Goal: Information Seeking & Learning: Learn about a topic

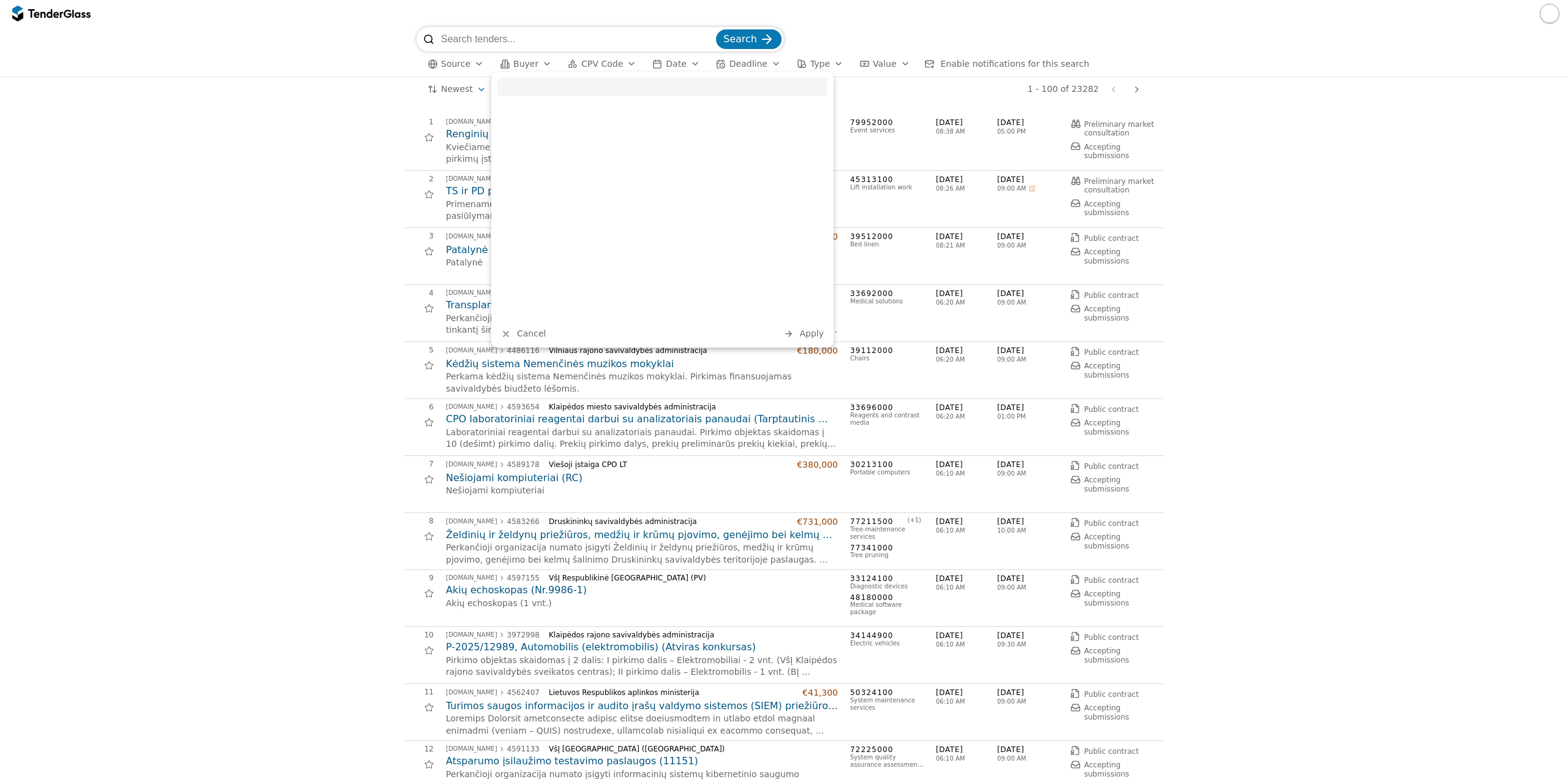
click at [586, 71] on button "CPV Code" at bounding box center [602, 64] width 78 height 15
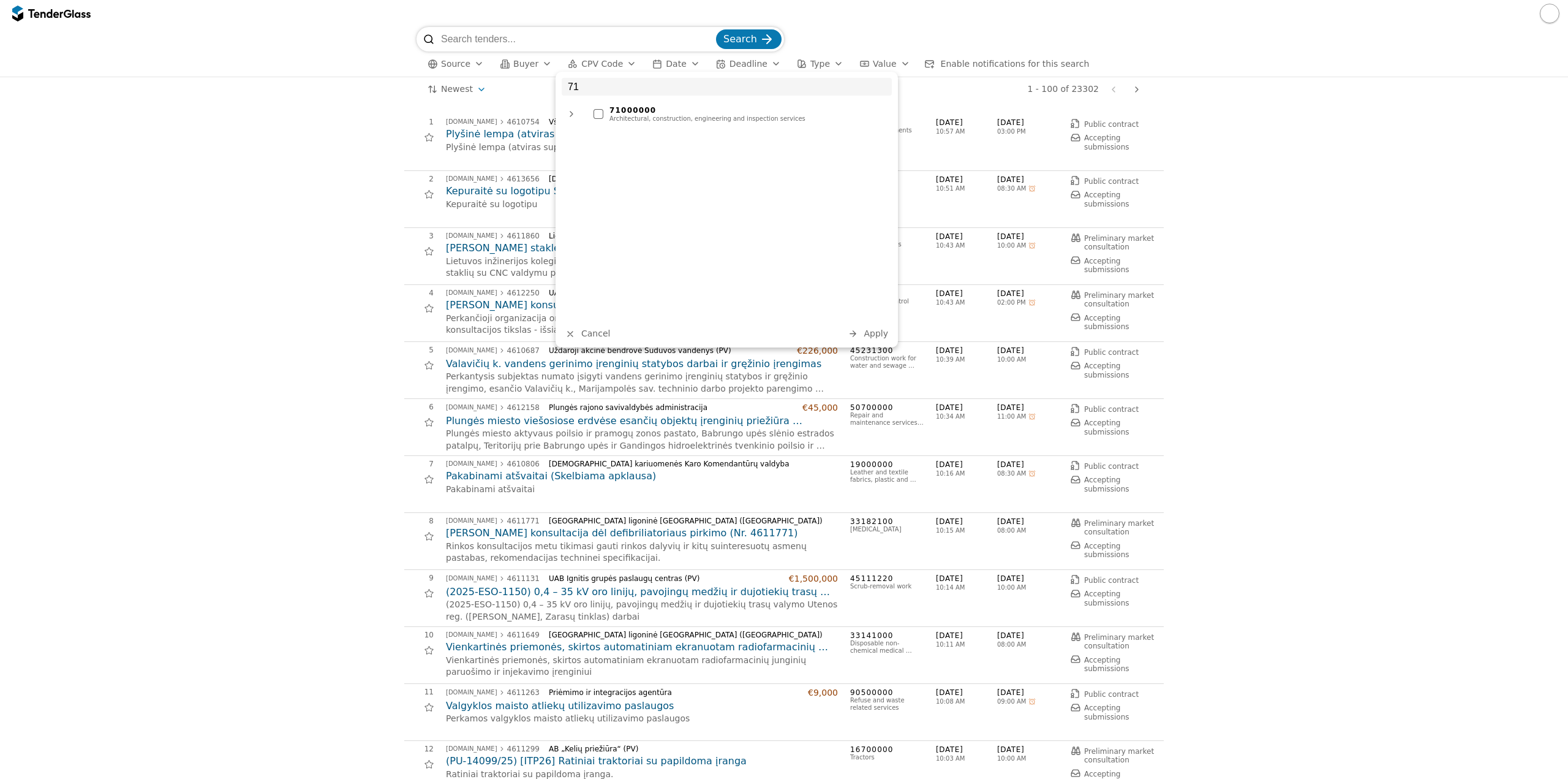
type input "71"
click at [677, 109] on div "71000000" at bounding box center [748, 110] width 277 height 8
click at [863, 334] on button "Apply" at bounding box center [868, 334] width 48 height 15
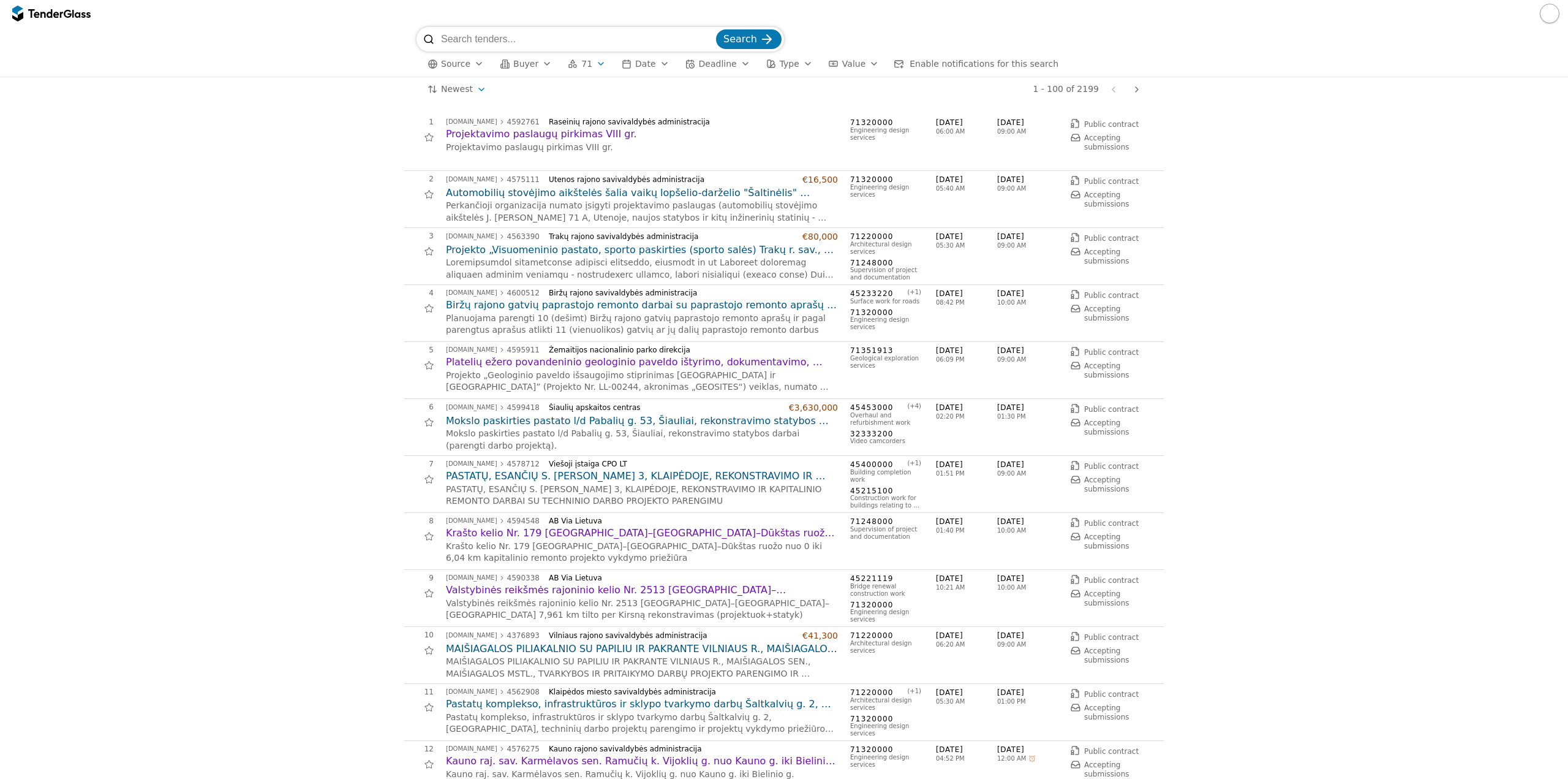
click at [568, 63] on div "button" at bounding box center [573, 64] width 34 height 34
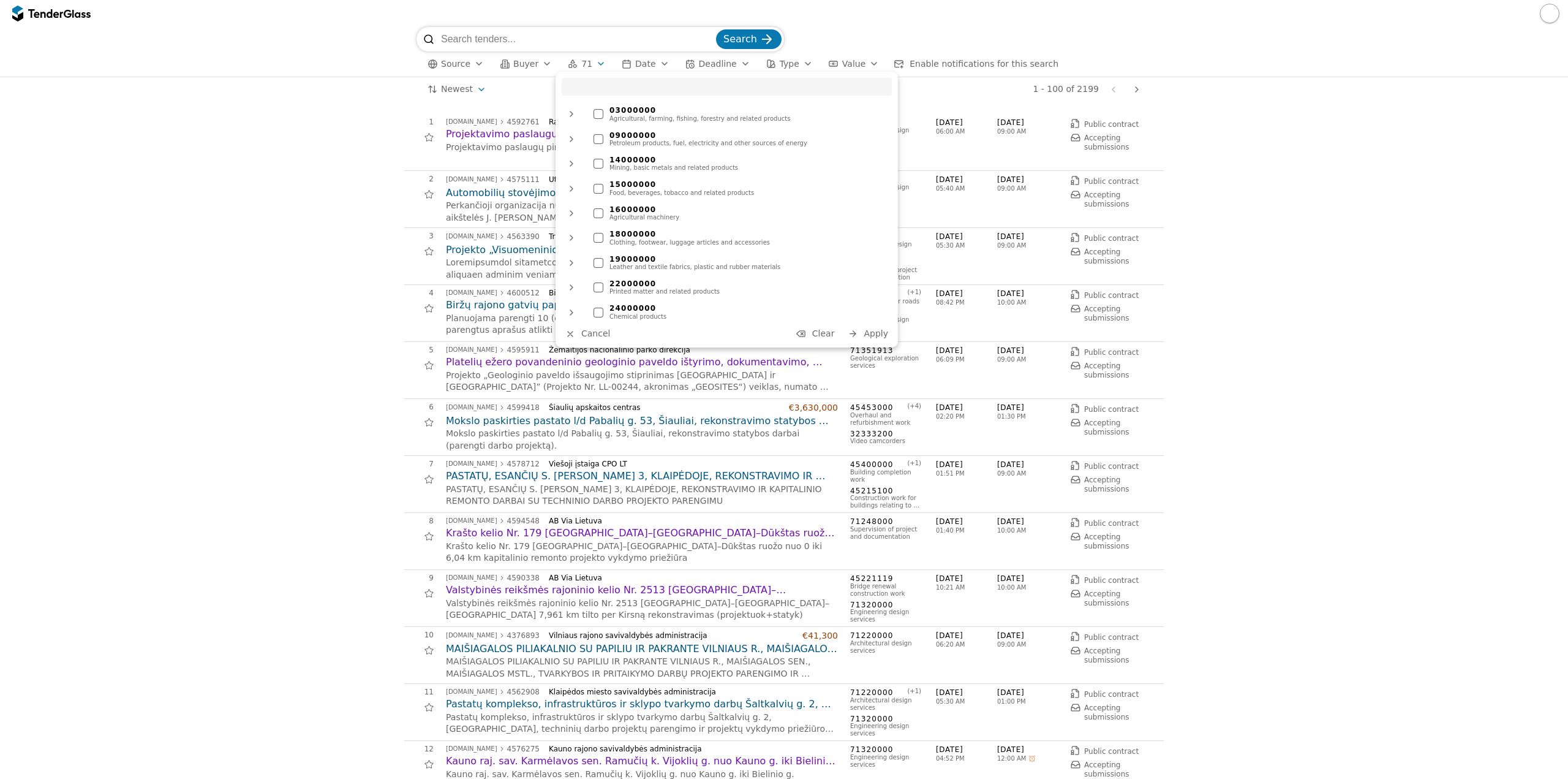
click at [829, 329] on span "Clear" at bounding box center [824, 333] width 23 height 10
click at [873, 337] on span "Apply" at bounding box center [876, 333] width 25 height 10
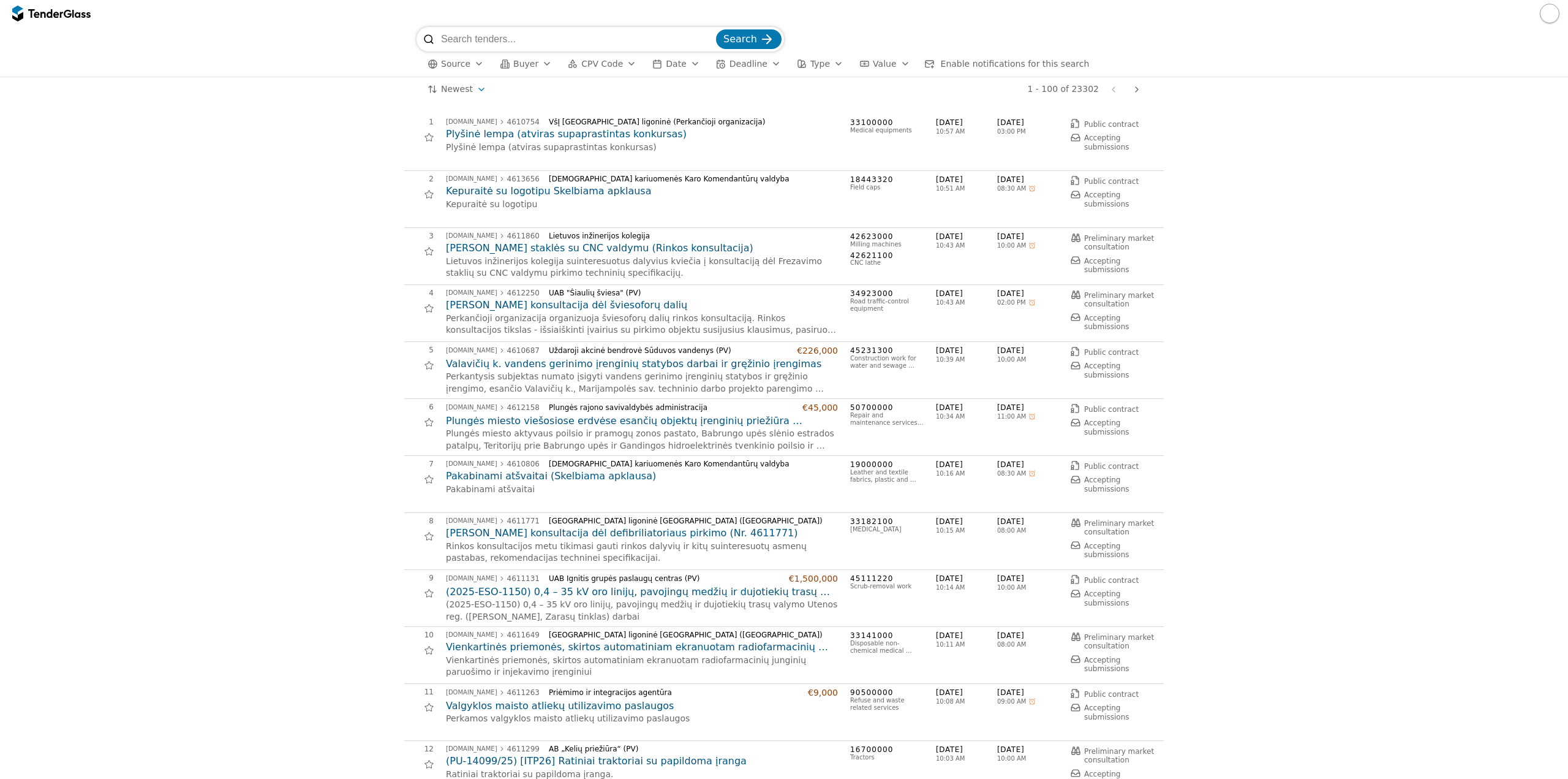
click at [573, 38] on input "search" at bounding box center [577, 39] width 273 height 25
type input "poveikio apl"
click at [716, 29] on button "Search" at bounding box center [748, 39] width 65 height 20
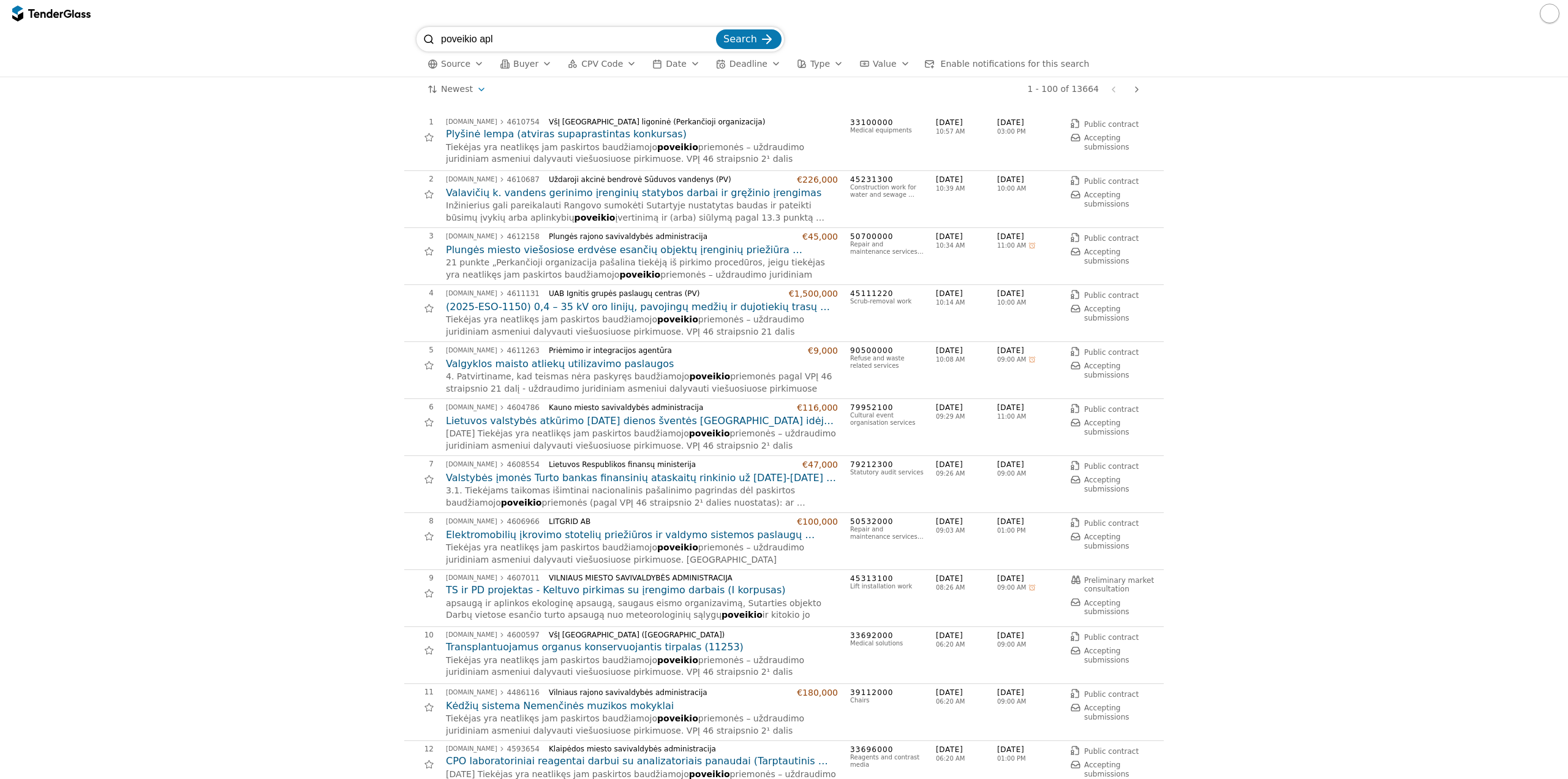
drag, startPoint x: 507, startPoint y: 33, endPoint x: 285, endPoint y: 11, distance: 223.1
click at [290, 22] on div "poveikio apl Search Source Buyer CPV Code Date Deadline Type Value Enable notif…" at bounding box center [784, 389] width 1568 height 779
type input "PAV"
click at [716, 29] on button "Search" at bounding box center [748, 39] width 65 height 20
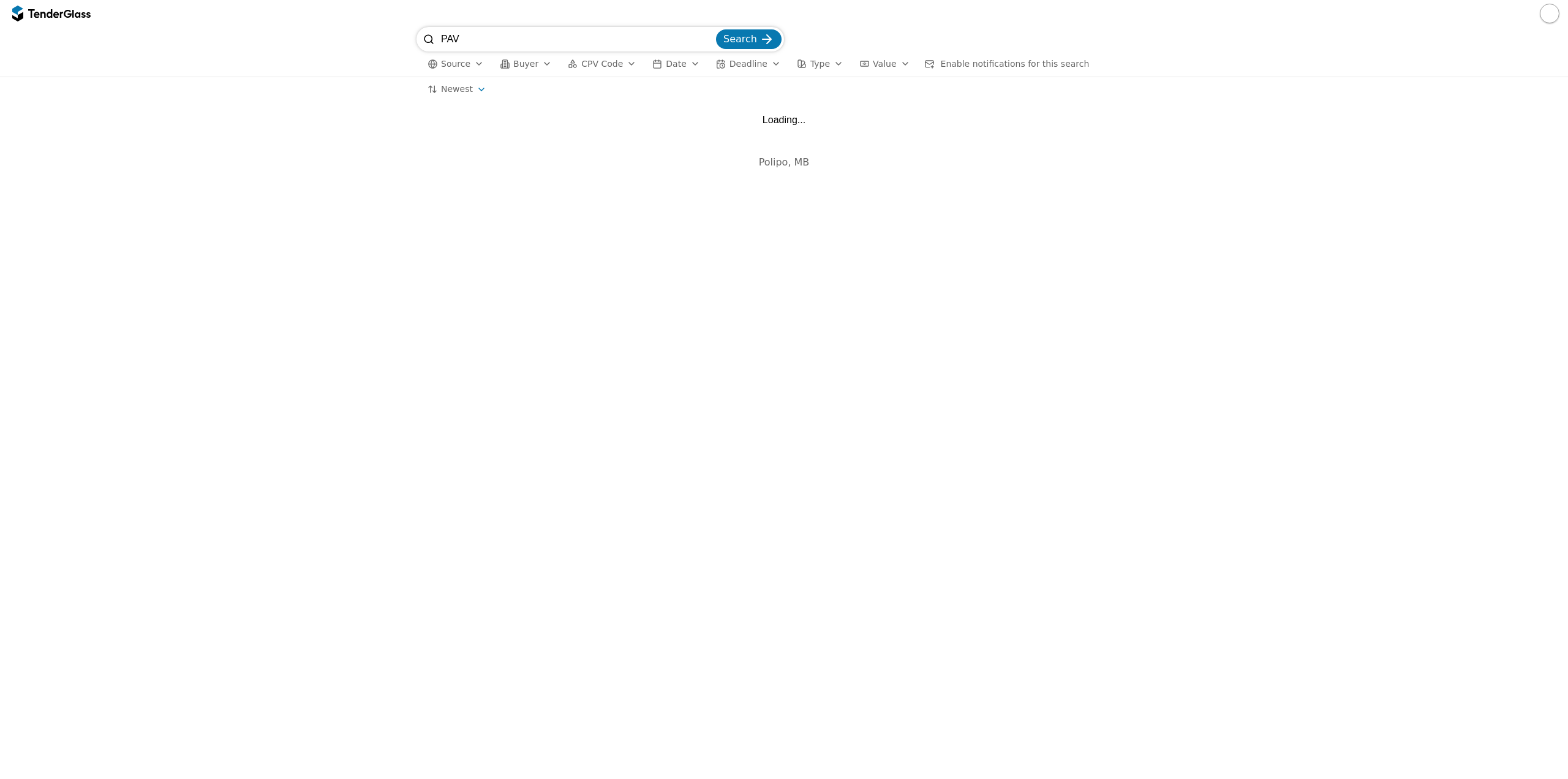
click at [572, 32] on input "PAV" at bounding box center [577, 39] width 273 height 25
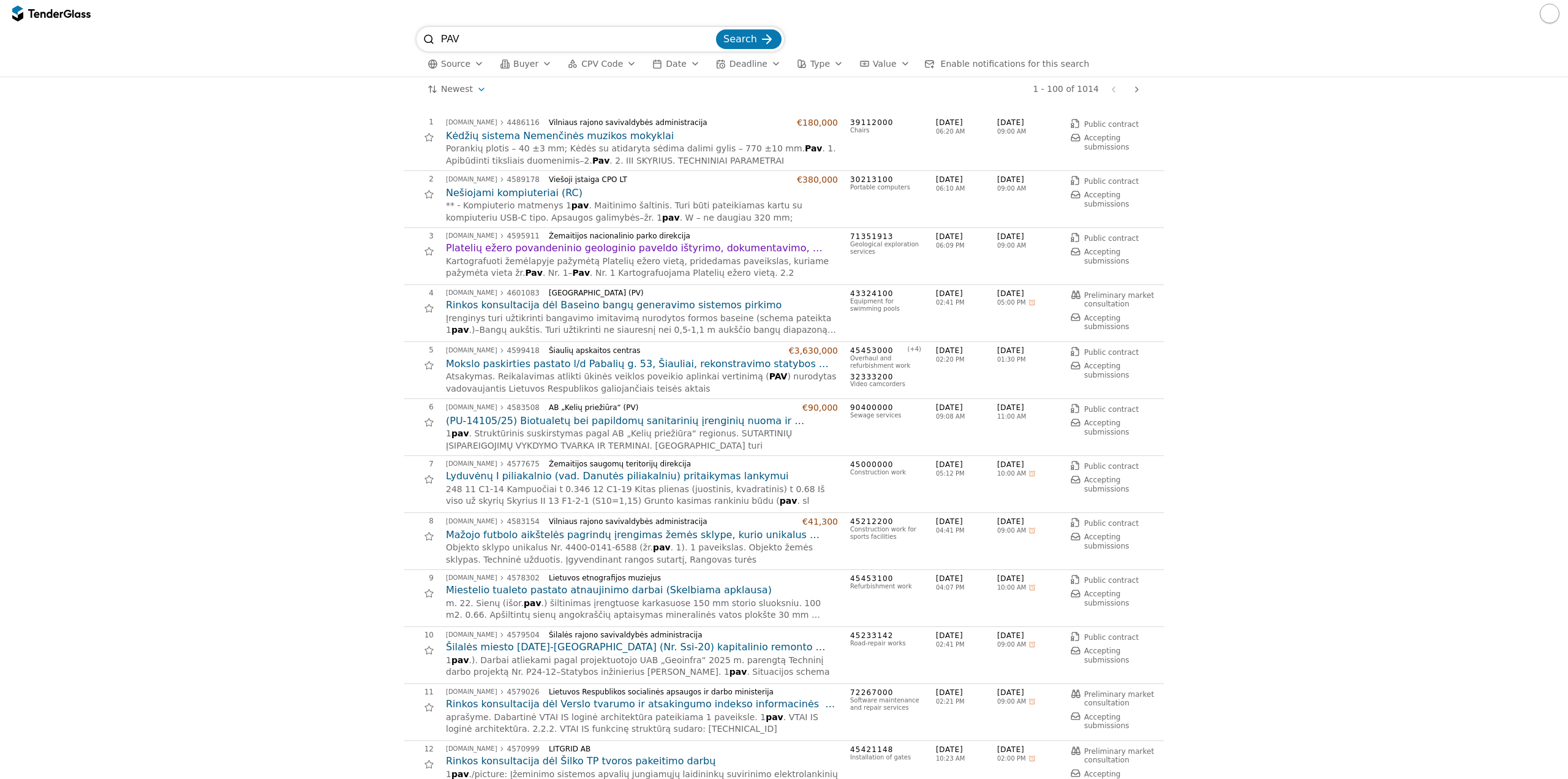
click at [607, 49] on input "PAV" at bounding box center [577, 39] width 273 height 25
type input "PAV ataskai"
click at [745, 23] on div at bounding box center [784, 13] width 1568 height 27
click at [742, 31] on button "Search" at bounding box center [748, 39] width 65 height 20
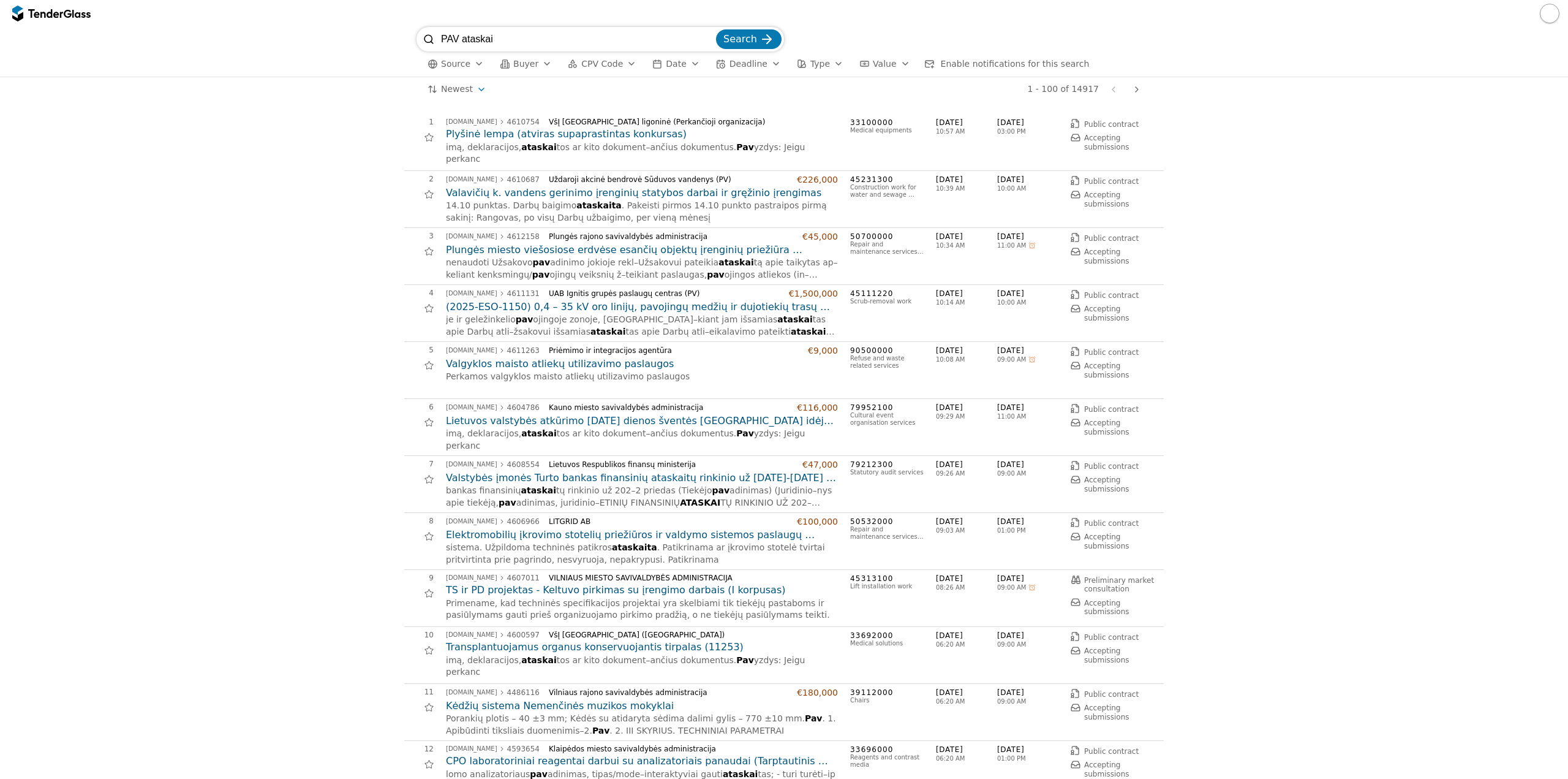
drag, startPoint x: 546, startPoint y: 38, endPoint x: 502, endPoint y: 3, distance: 56.2
click at [410, 59] on div "PAV ataskai Search Source Buyer CPV Code Date Deadline Type Value Enable notifi…" at bounding box center [784, 52] width 1556 height 50
type input "galimybių stud"
click at [716, 29] on button "Search" at bounding box center [748, 39] width 65 height 20
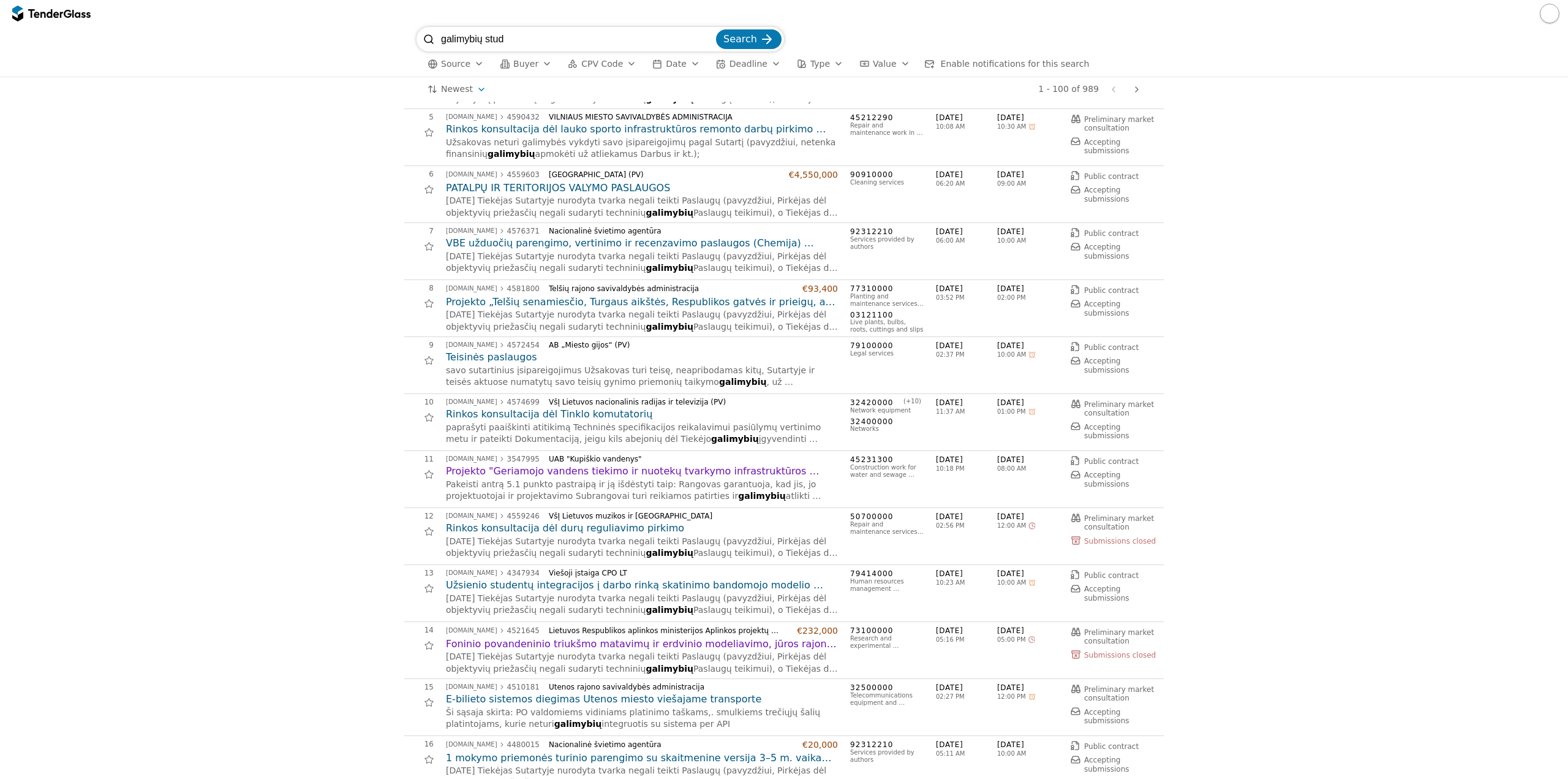
scroll to position [123, 0]
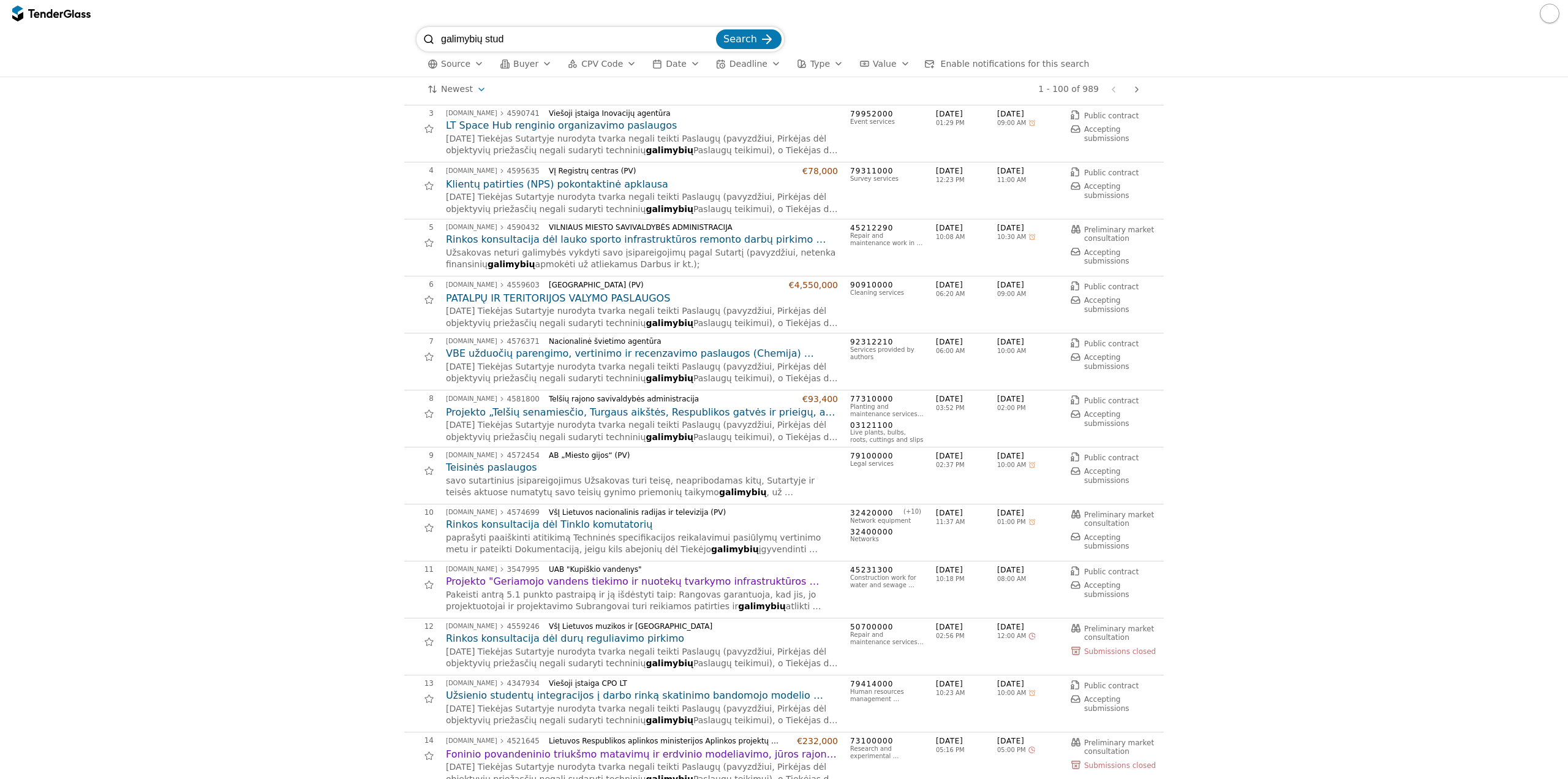
click at [686, 46] on input "galimybių stud" at bounding box center [577, 39] width 273 height 25
type input "galimybių studijos"
click at [716, 29] on button "Search" at bounding box center [748, 39] width 65 height 20
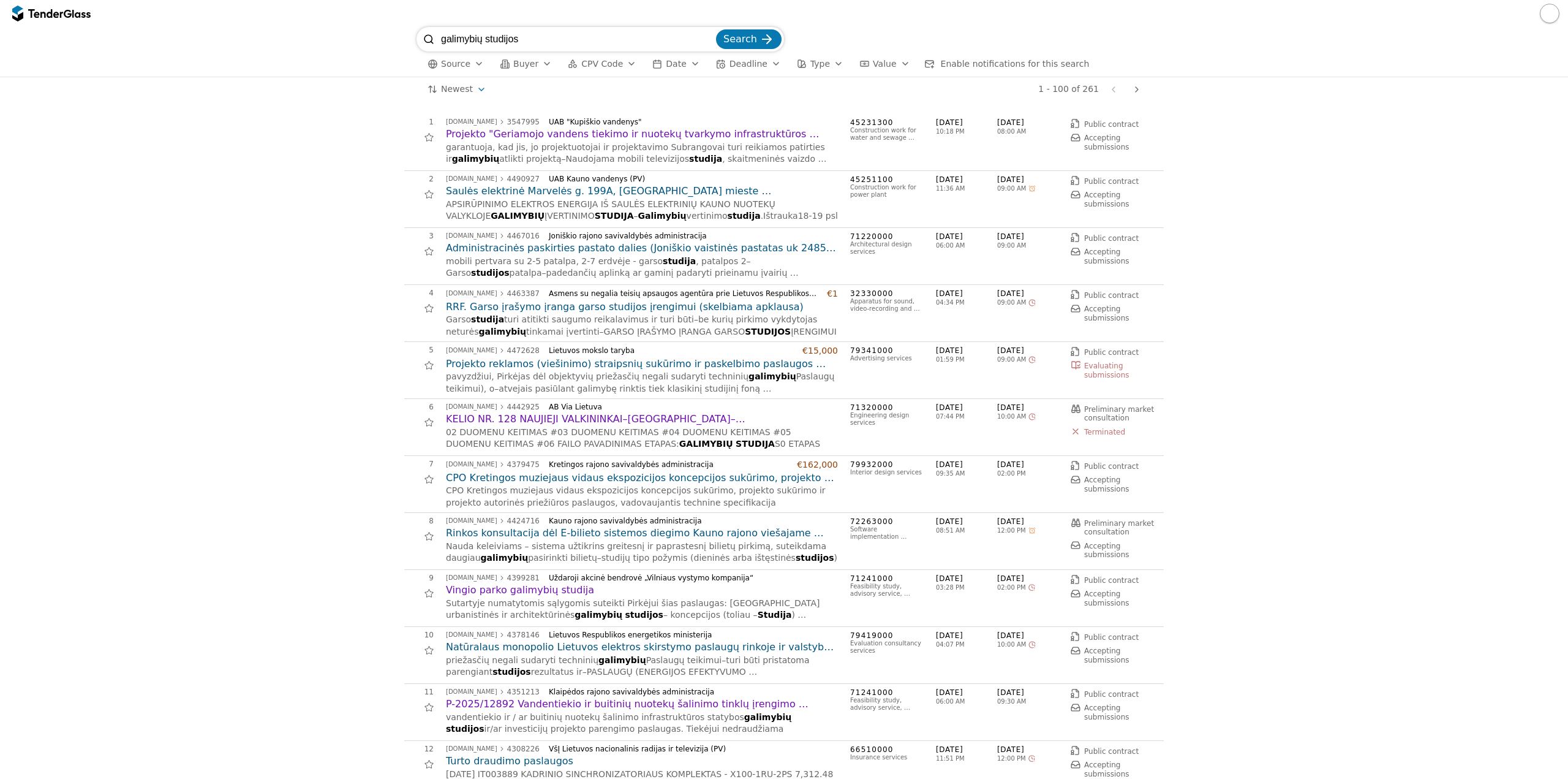
click at [738, 189] on h2 "Saulės elektrinė Marvelės g. 199A, [GEOGRAPHIC_DATA] mieste (Supaprastintas atv…" at bounding box center [642, 191] width 392 height 13
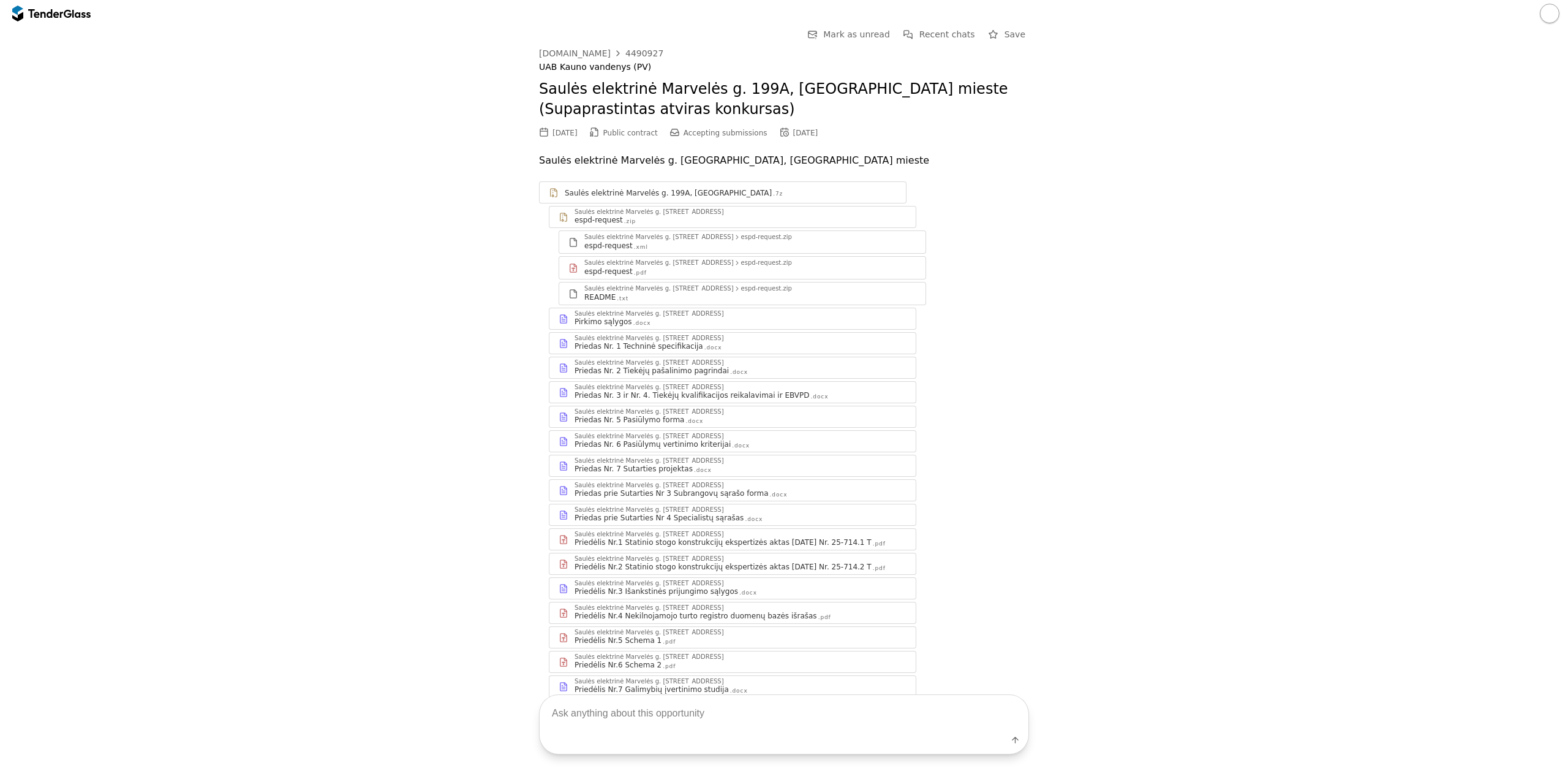
click at [758, 316] on div "Saulės elektrinė Marvelės g. [STREET_ADDRESS]" at bounding box center [741, 314] width 332 height 6
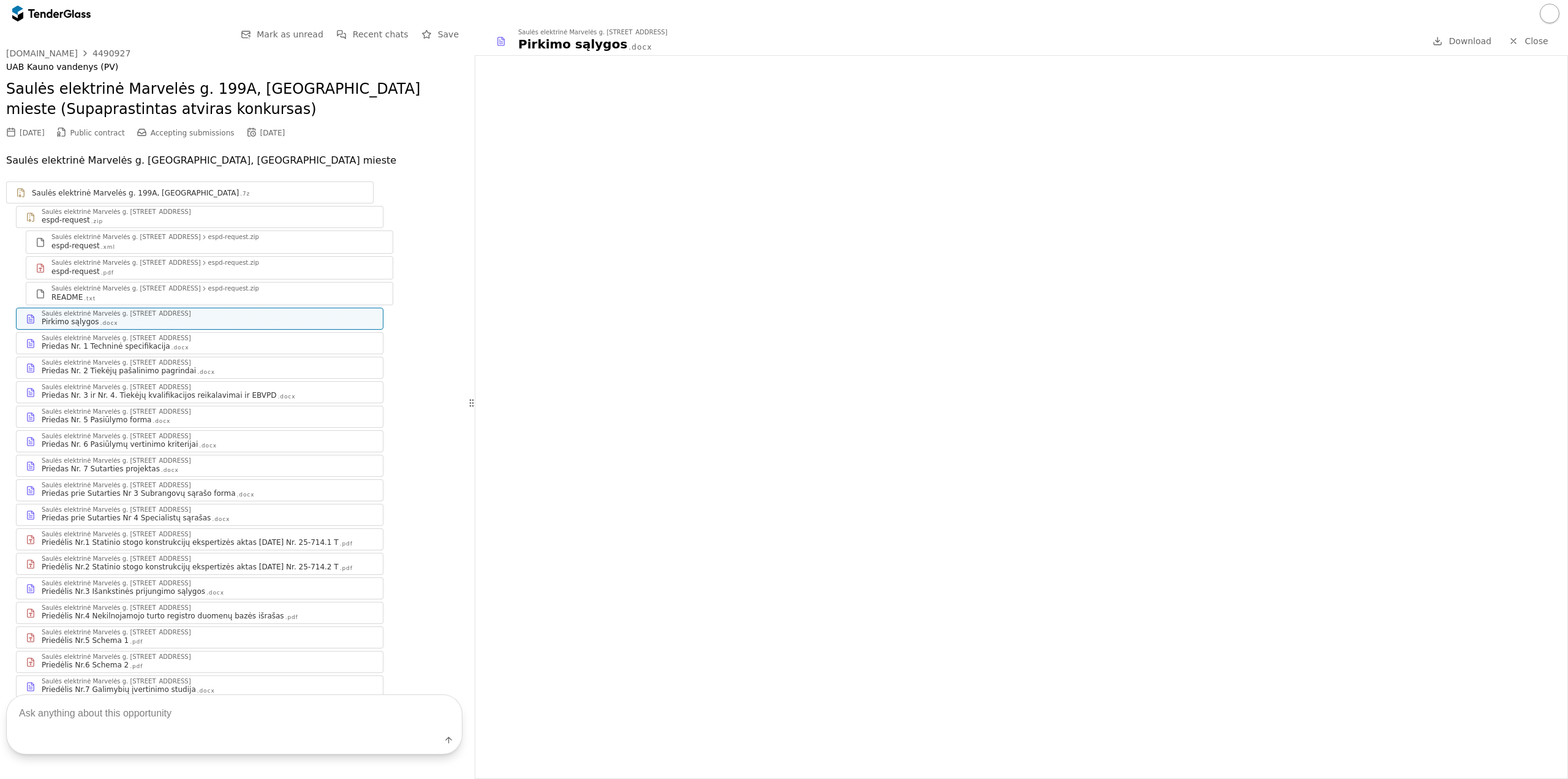
click at [248, 417] on div "Priedas Nr. 5 Pasiūlymo forma .docx" at bounding box center [208, 419] width 332 height 10
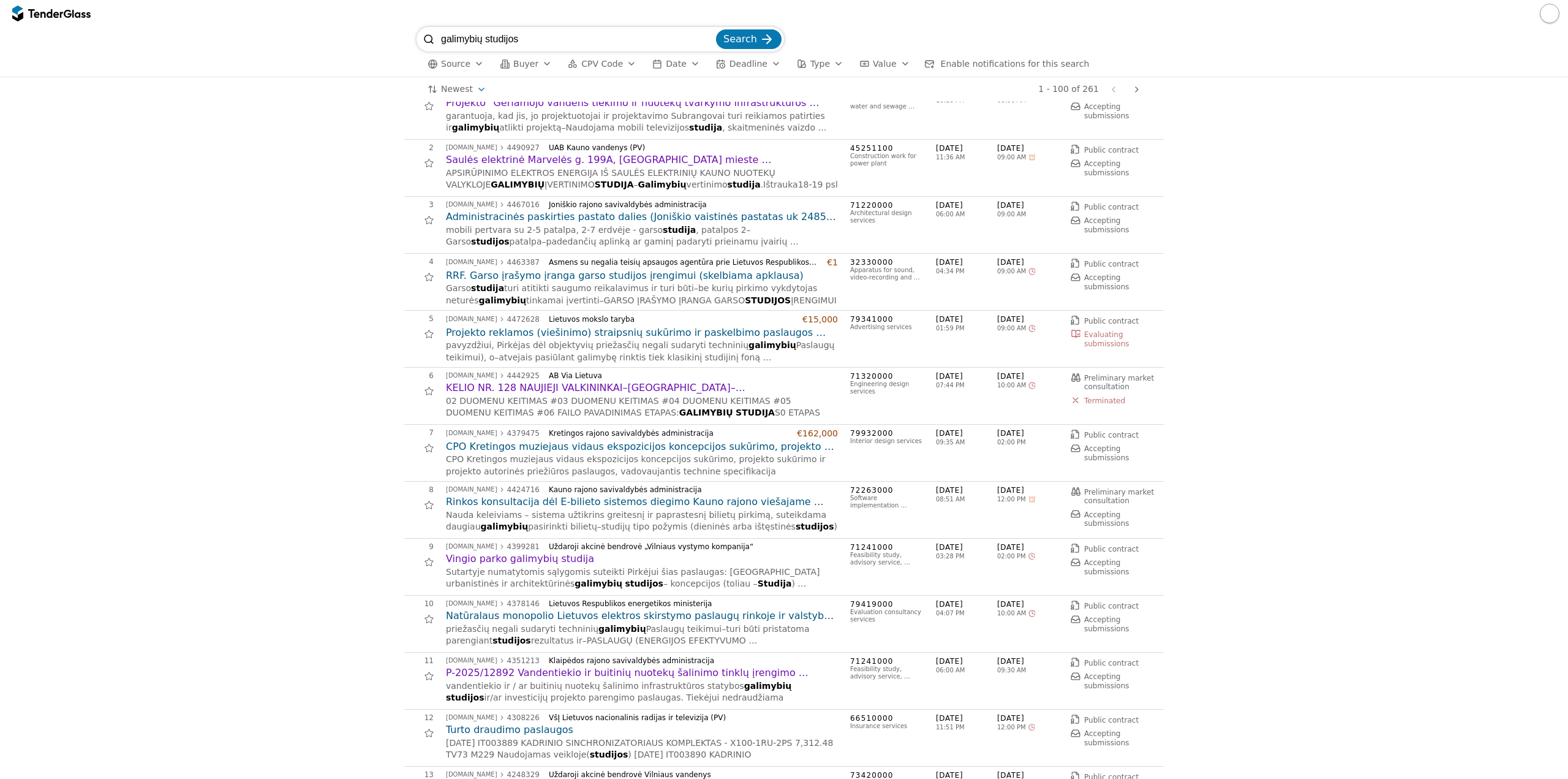
scroll to position [61, 0]
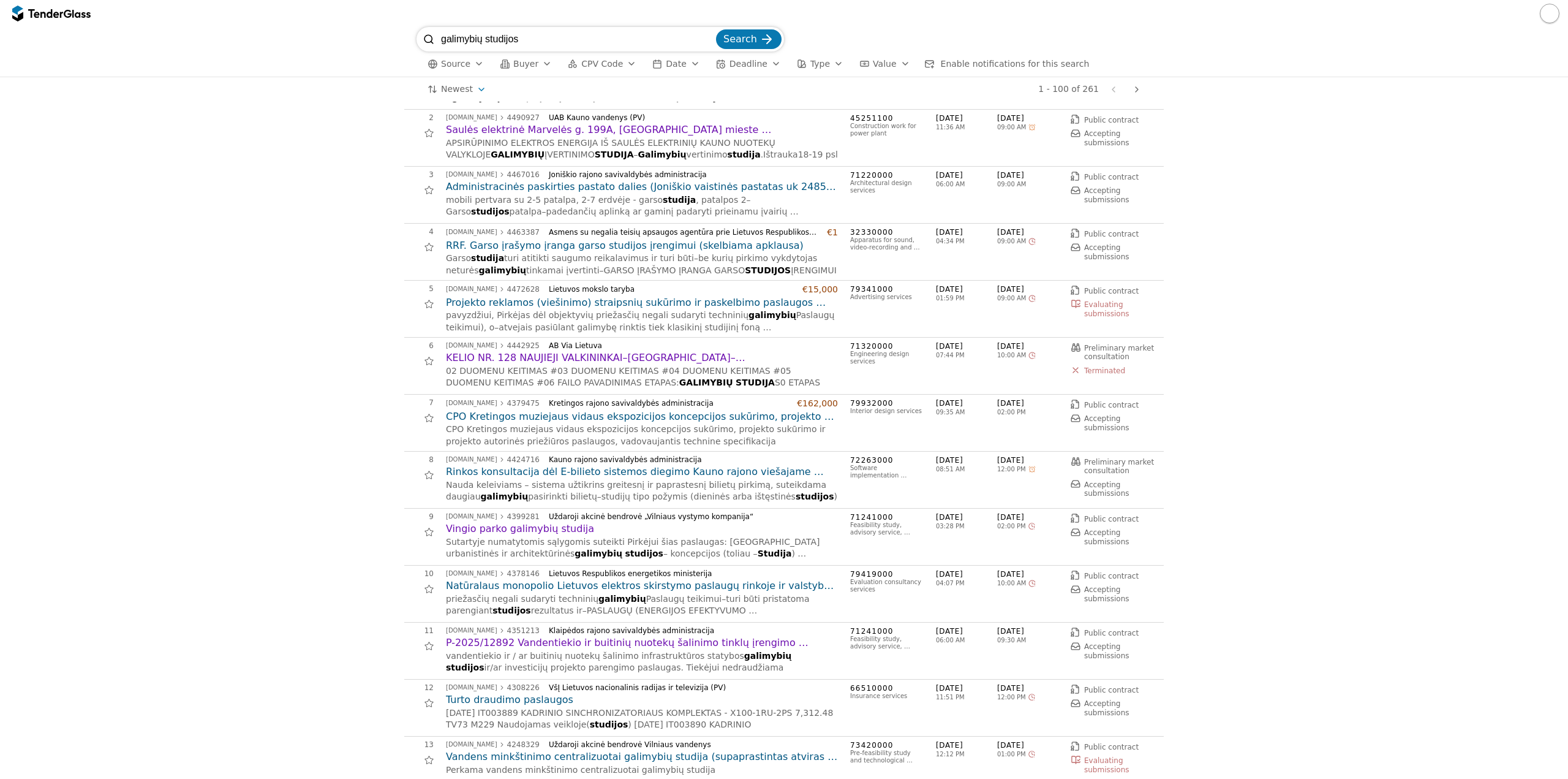
click at [684, 359] on h2 "KELIO NR. 128 NAUJIEJI VALKININKAI–[GEOGRAPHIC_DATA]–[GEOGRAPHIC_DATA] 41,946 K…" at bounding box center [642, 357] width 392 height 13
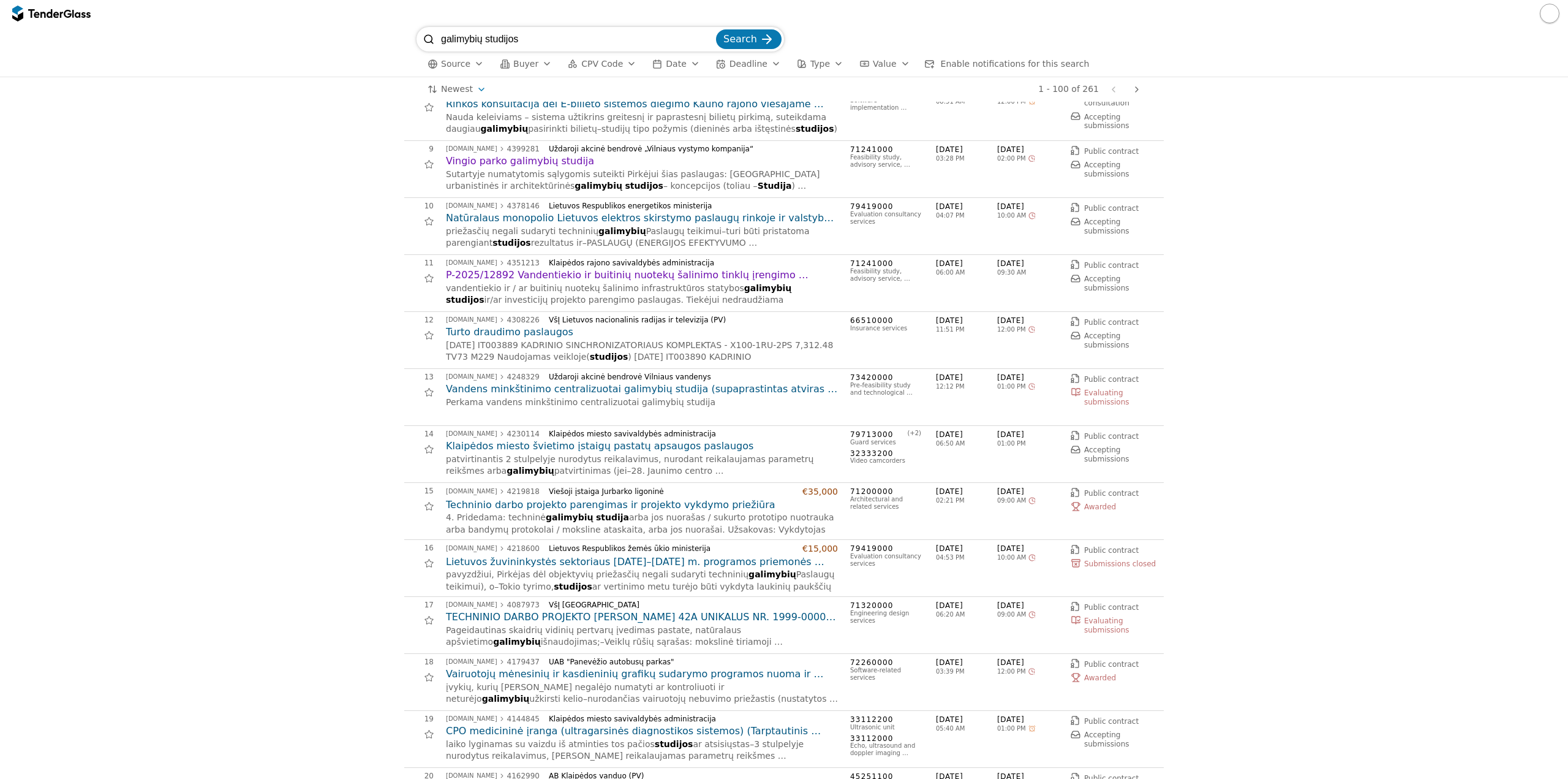
scroll to position [490, 0]
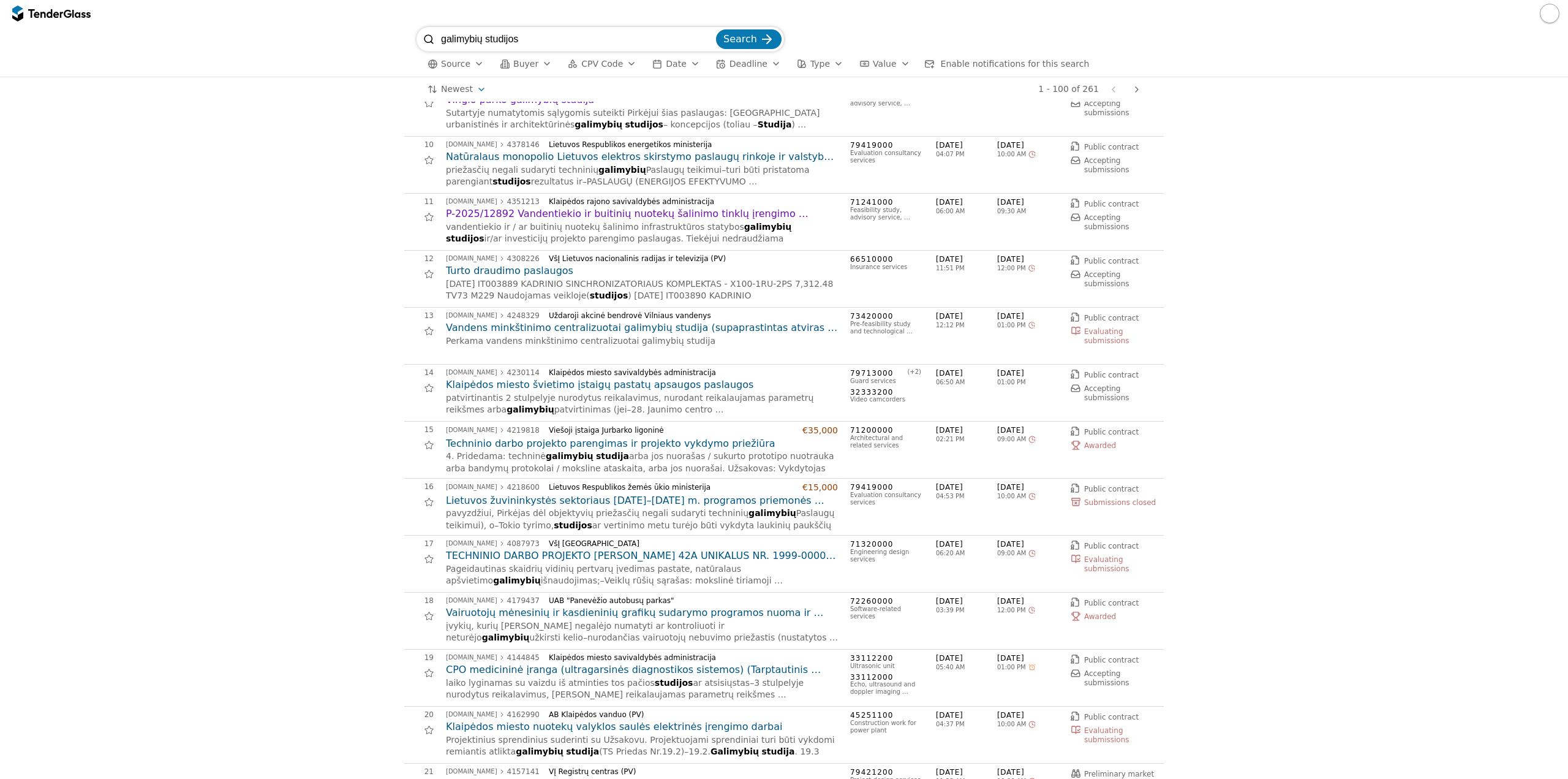
click at [655, 441] on h2 "Techninio darbo projekto parengimas ir projekto vykdymo priežiūra" at bounding box center [642, 443] width 392 height 13
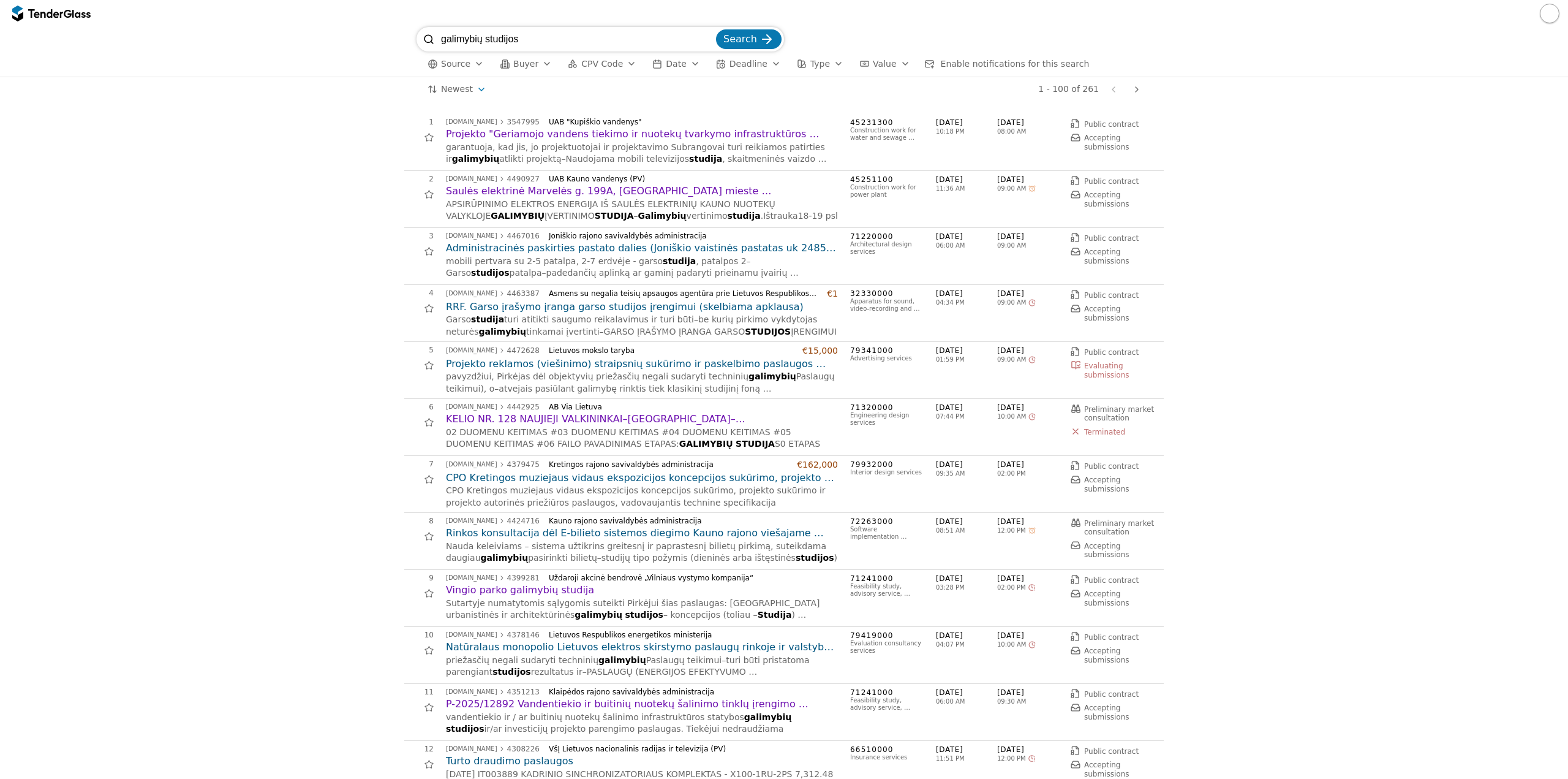
click at [551, 27] on input "galimybių studijos" at bounding box center [577, 39] width 273 height 25
drag, startPoint x: 557, startPoint y: 34, endPoint x: 209, endPoint y: 37, distance: 348.0
click at [203, 36] on div "galimybių studijos Search Source Buyer CPV Code Date Deadline Type Value Enable…" at bounding box center [784, 52] width 1556 height 50
type input "teritorijų planavimo"
click at [716, 29] on button "Search" at bounding box center [748, 39] width 65 height 20
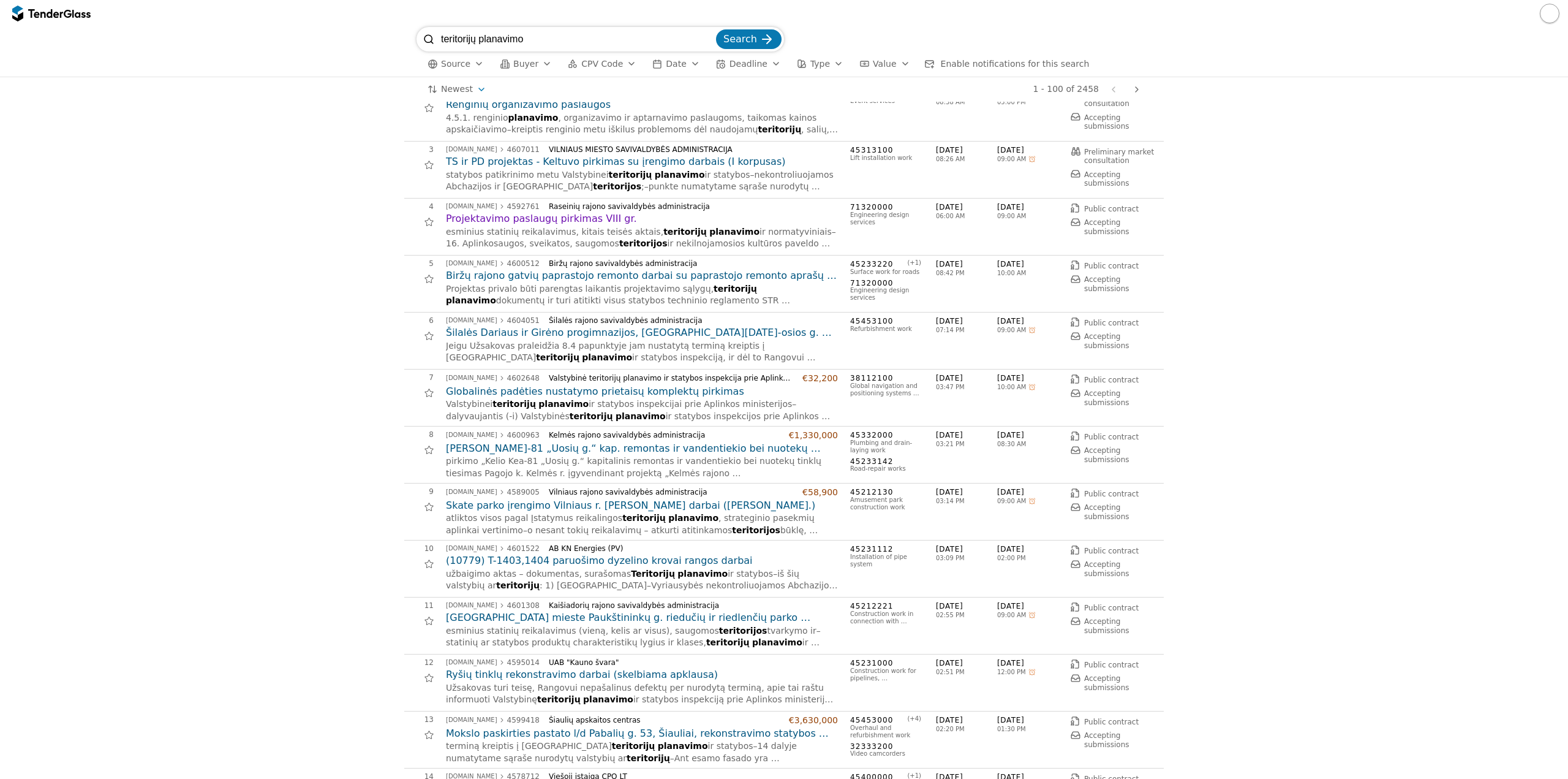
scroll to position [123, 0]
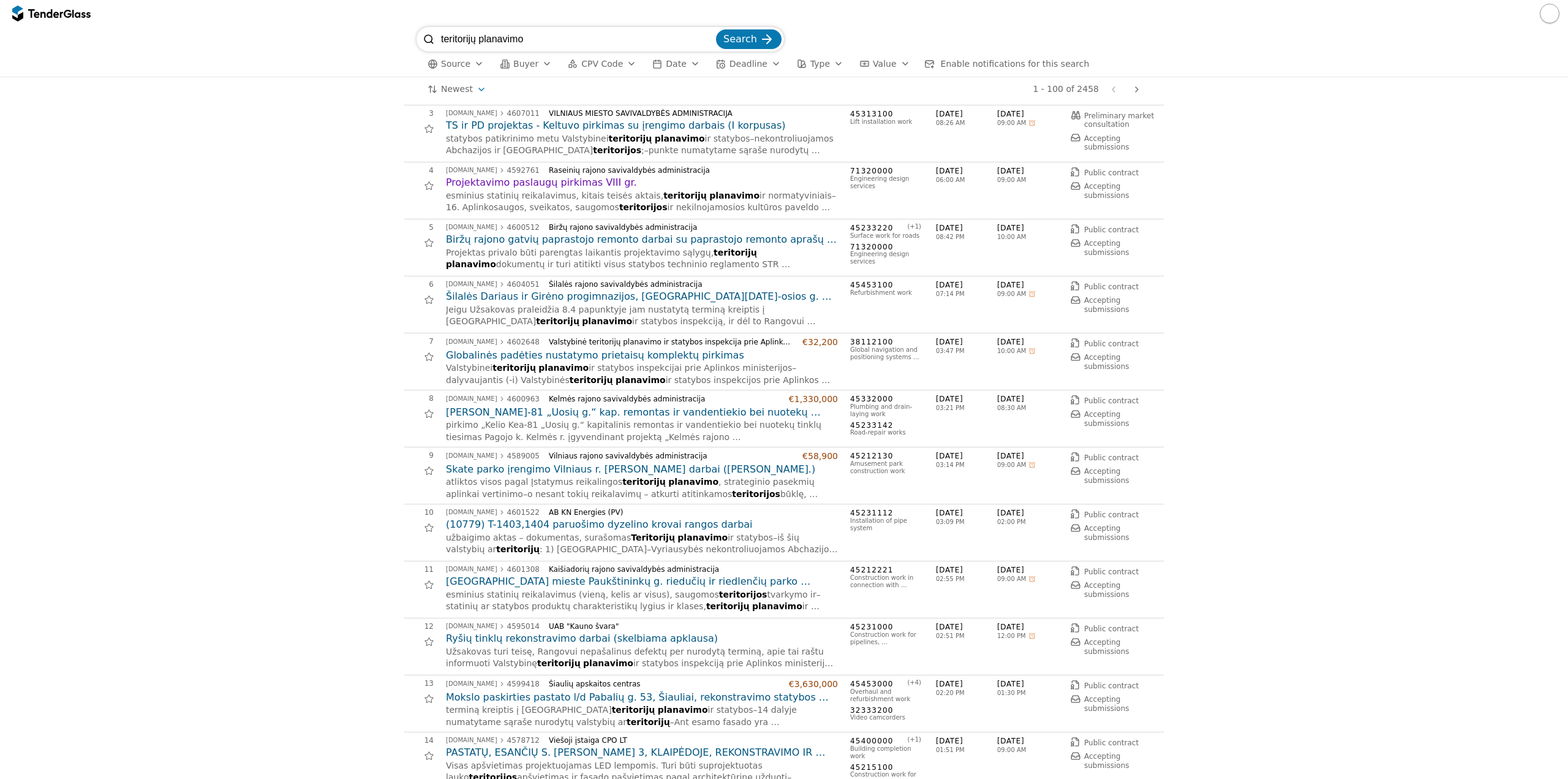
drag, startPoint x: 609, startPoint y: 469, endPoint x: 1296, endPoint y: 478, distance: 687.1
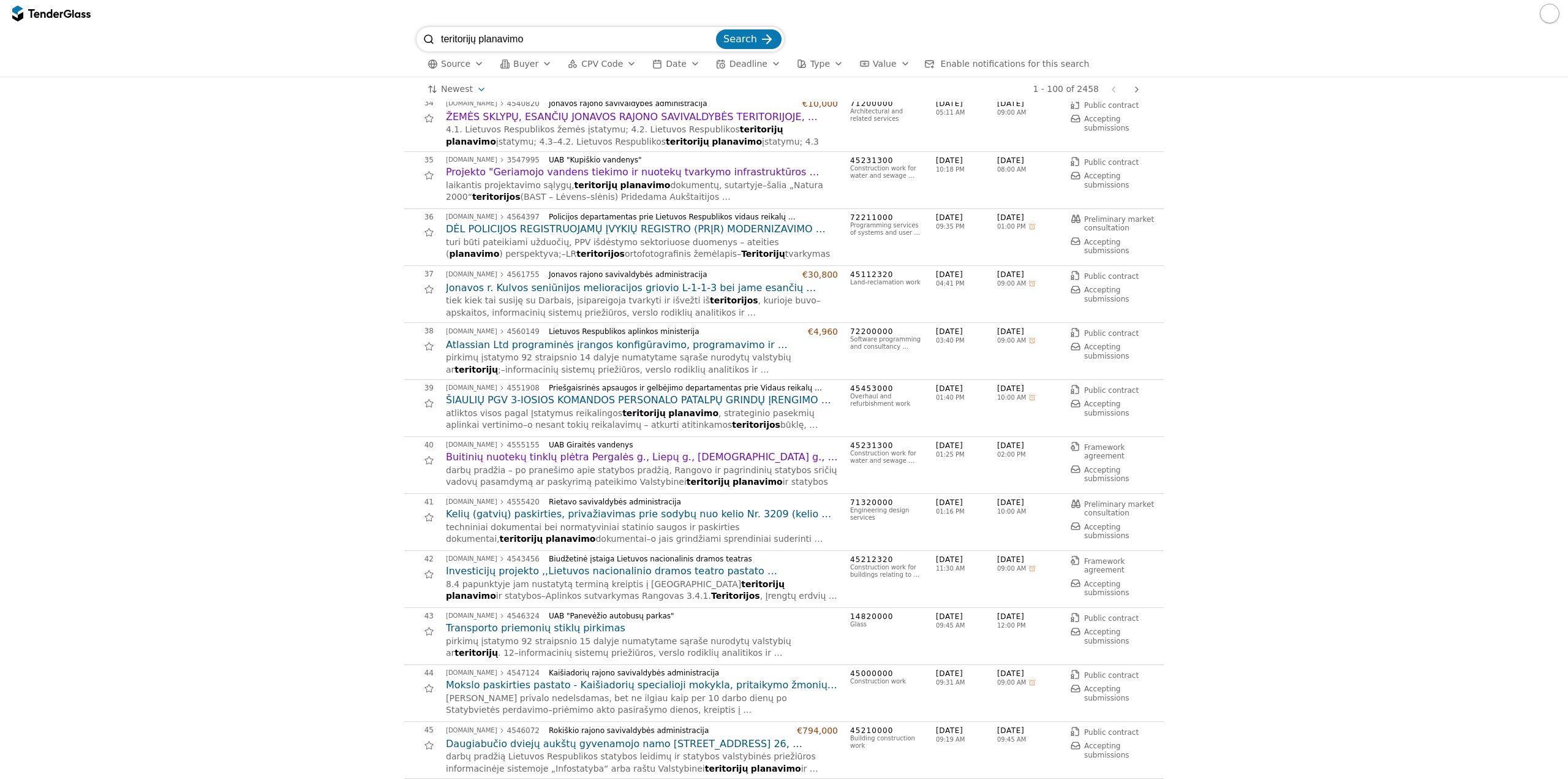
scroll to position [1961, 0]
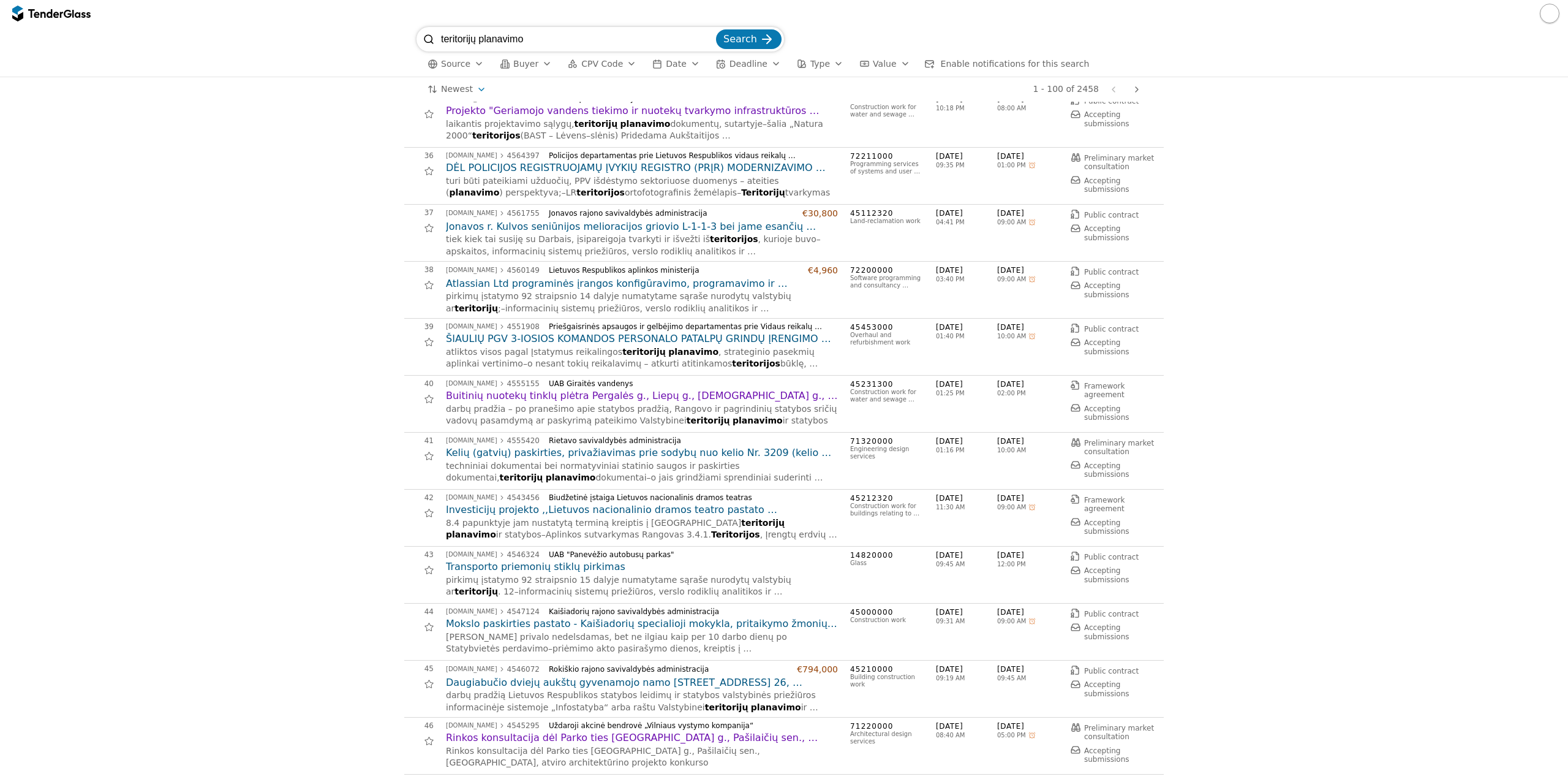
click at [792, 453] on h2 "Kelių (gatvių) paskirties, privažiavimas prie sodybų nuo kelio Nr. 3209 (kelio …" at bounding box center [642, 452] width 392 height 13
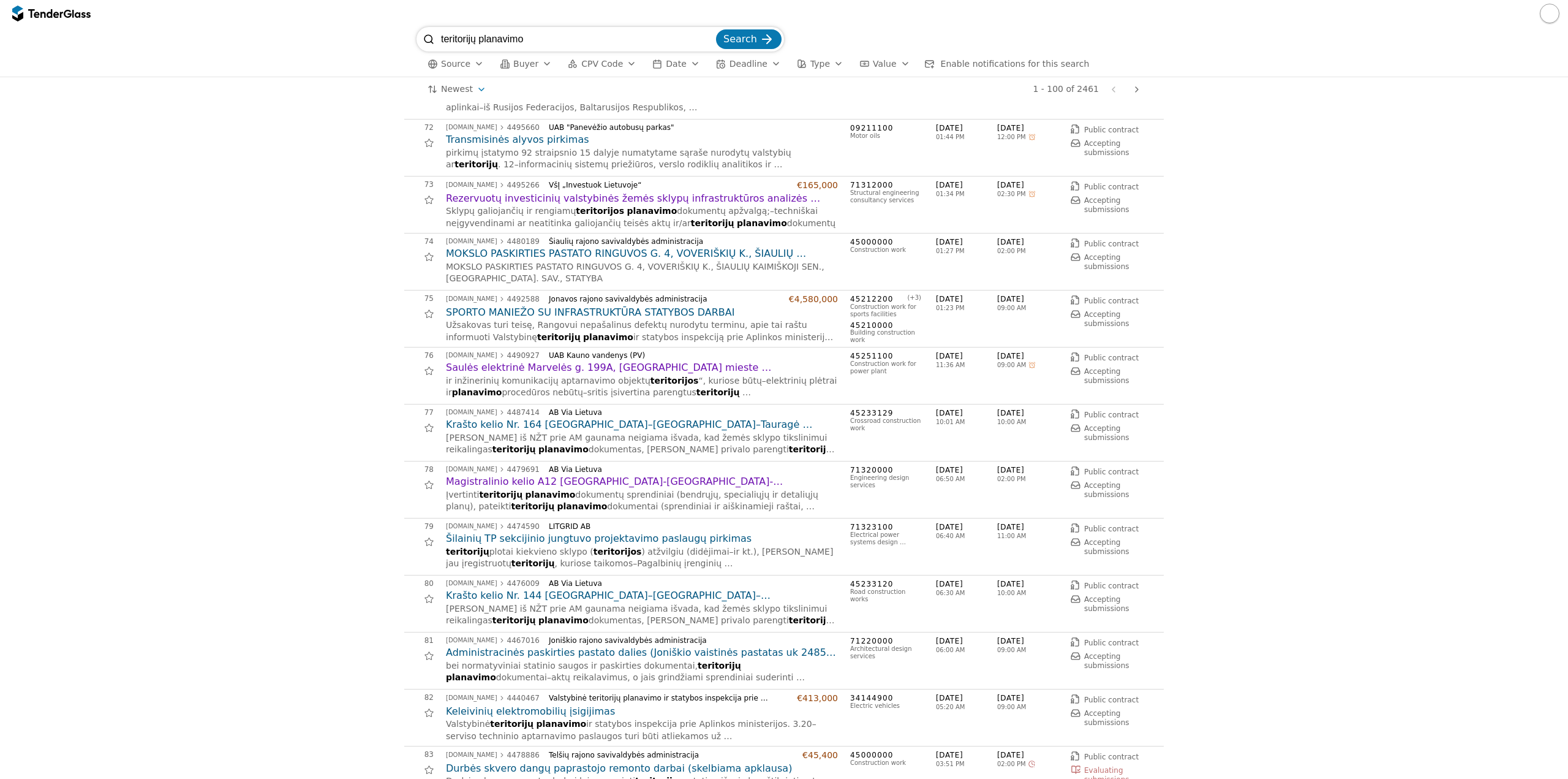
scroll to position [4044, 0]
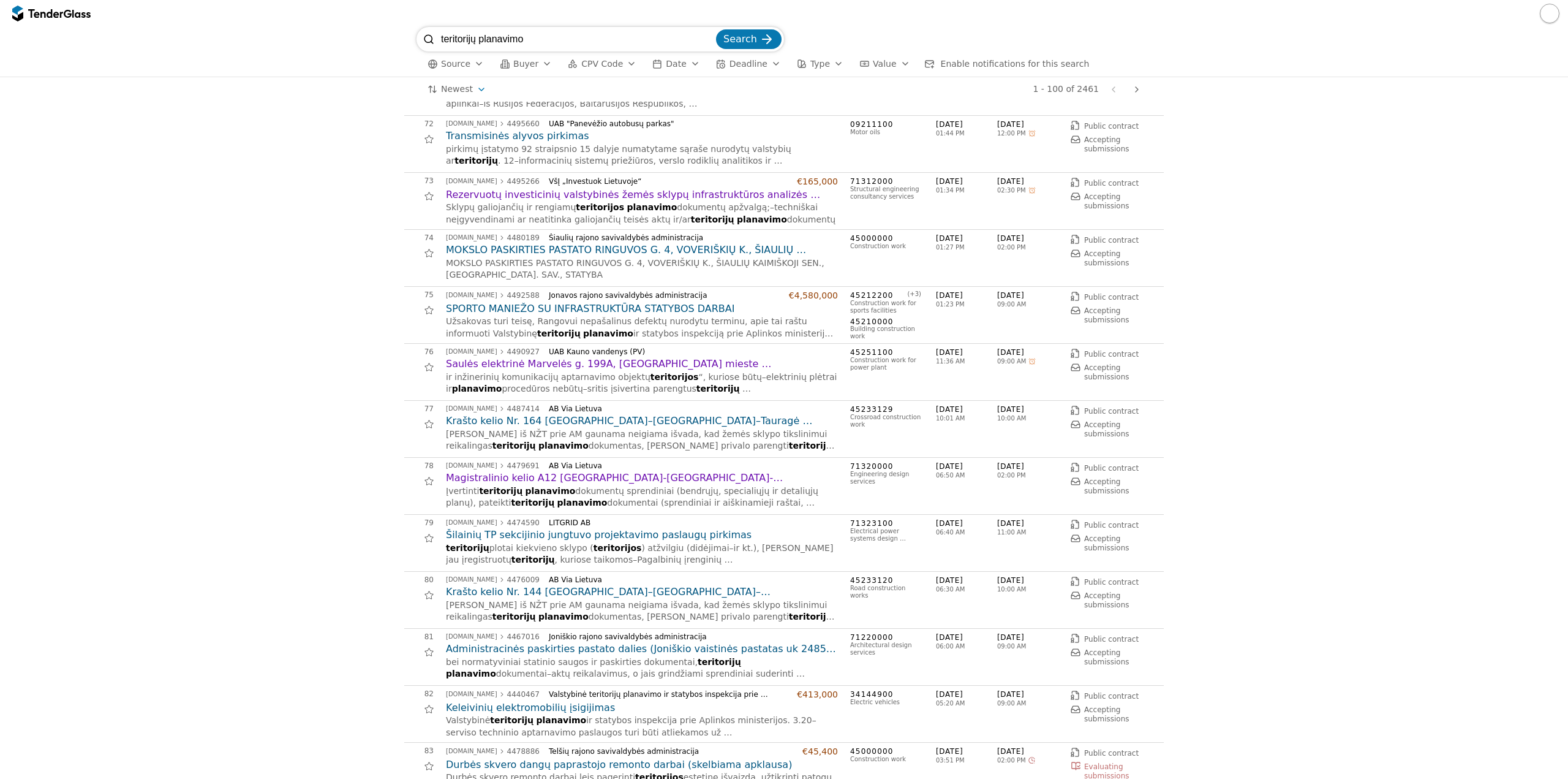
click at [736, 422] on h2 "Krašto kelio Nr. 164 [GEOGRAPHIC_DATA]–[GEOGRAPHIC_DATA]–Tauragė sankryžos su v…" at bounding box center [642, 420] width 392 height 13
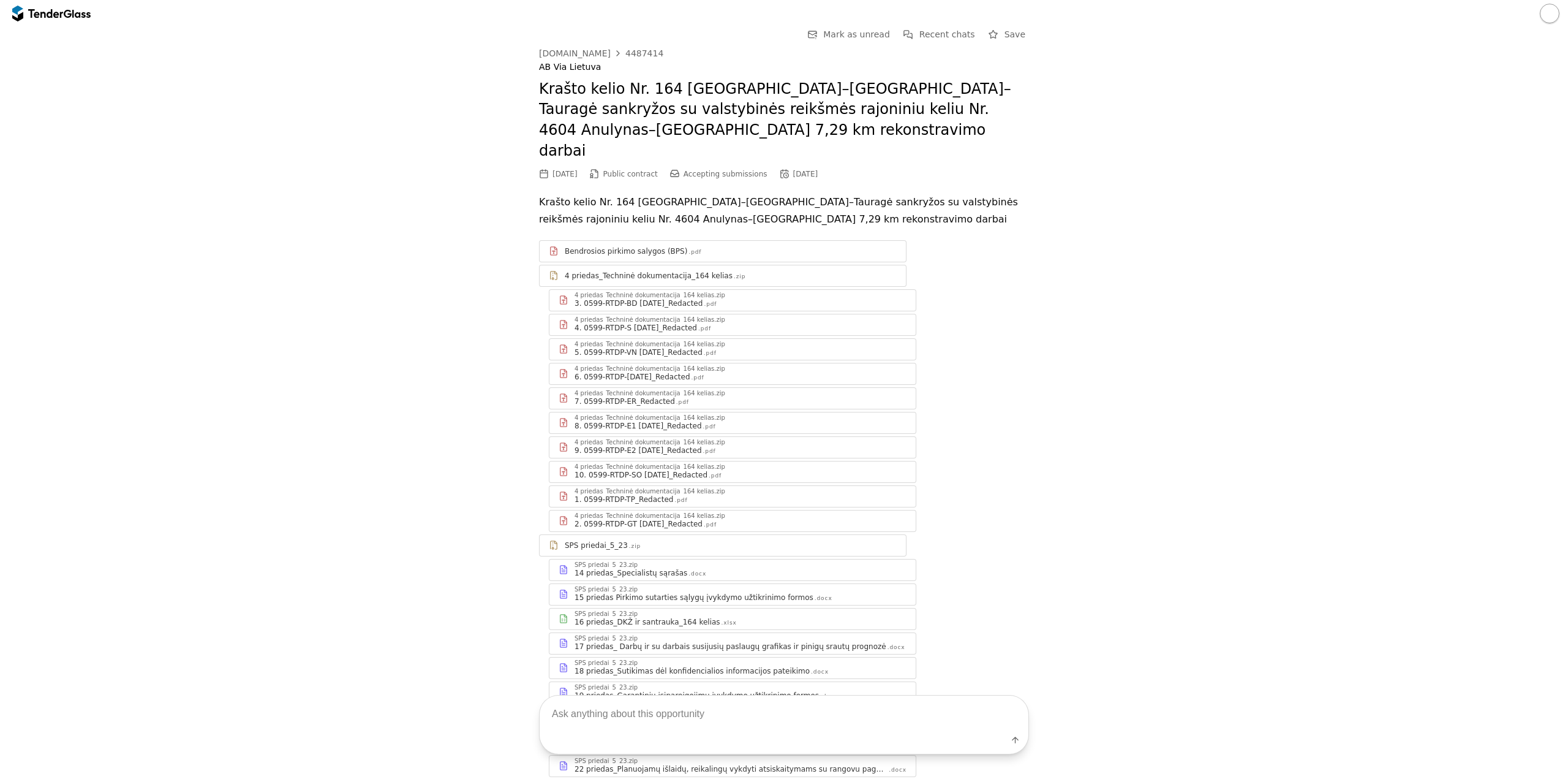
click at [770, 298] on div "3. 0599-RTDP-BD [DATE]_Redacted .pdf" at bounding box center [741, 303] width 332 height 10
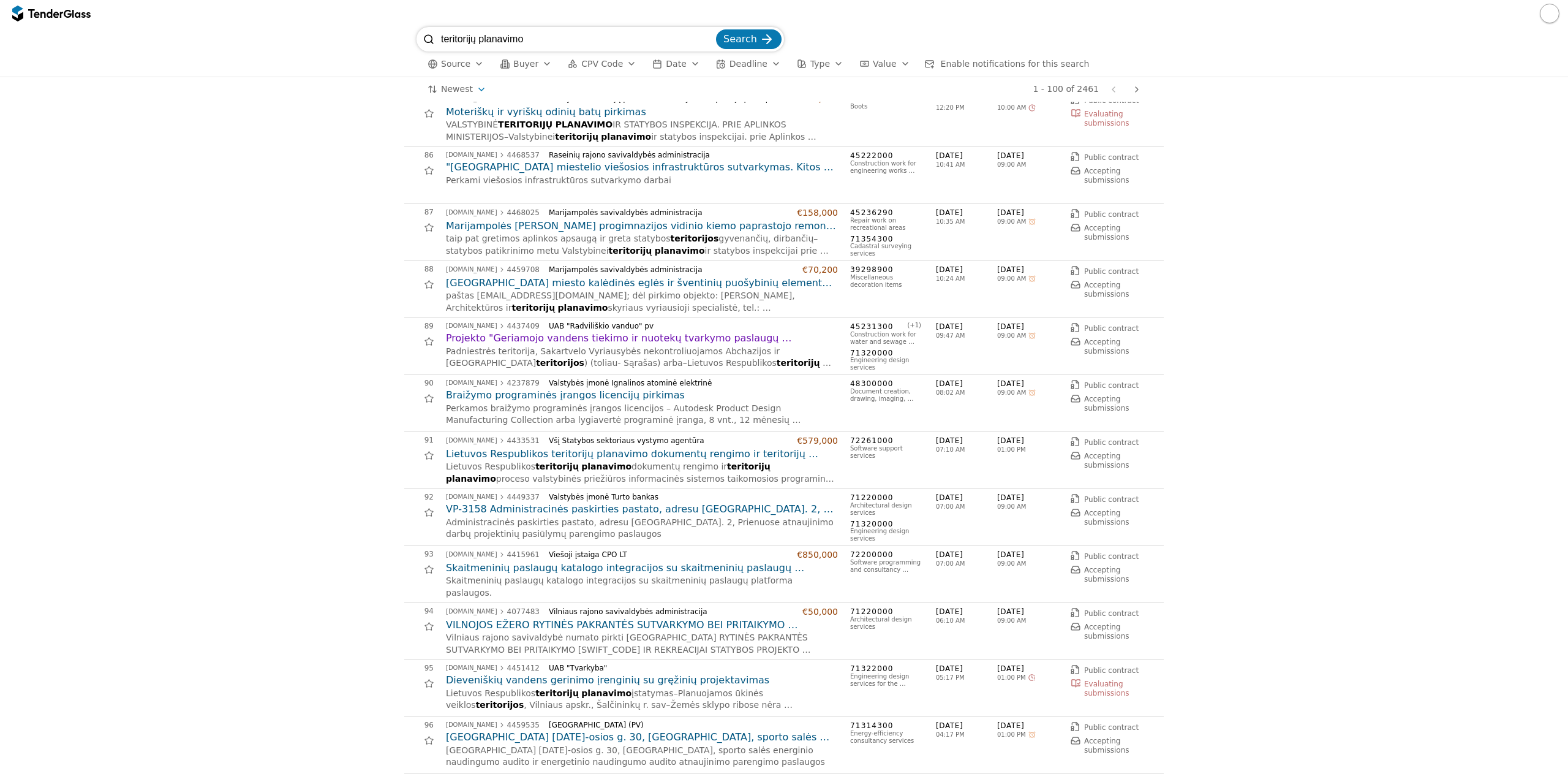
scroll to position [4840, 0]
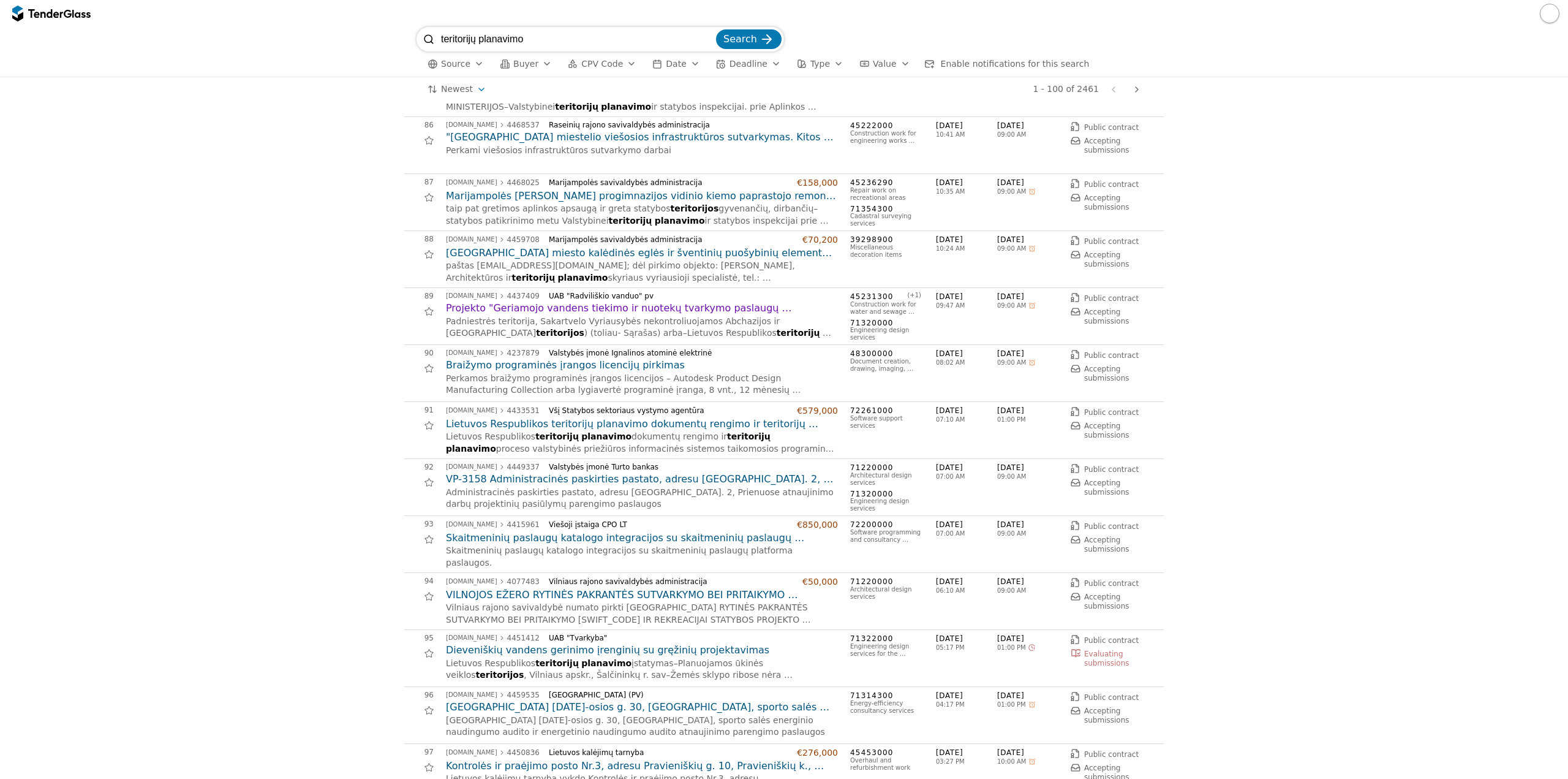
click at [659, 426] on h2 "Lietuvos Respublikos teritorijų planavimo dokumentų rengimo ir teritorijų plana…" at bounding box center [642, 424] width 392 height 13
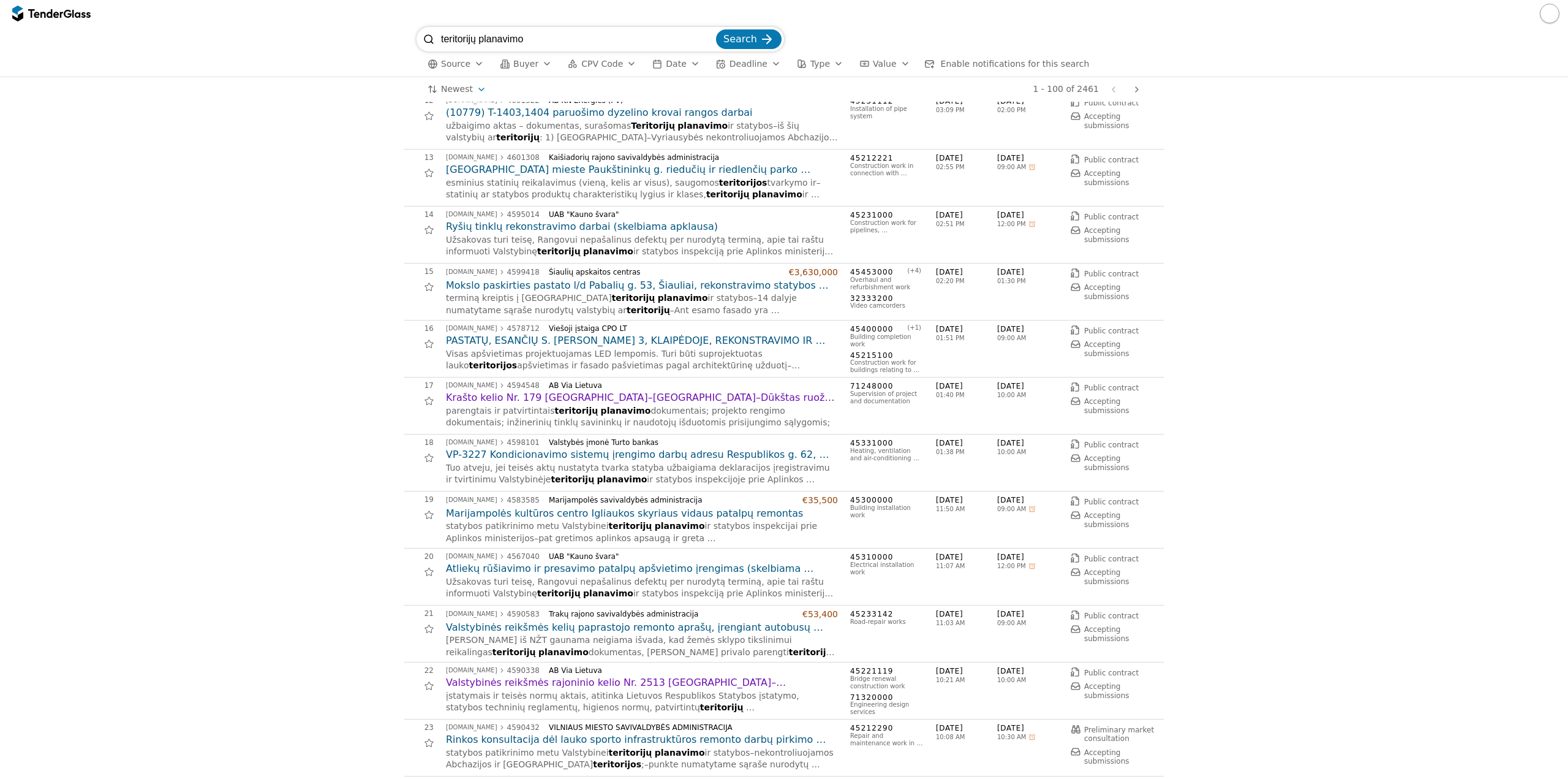
scroll to position [674, 0]
